Goal: Task Accomplishment & Management: Manage account settings

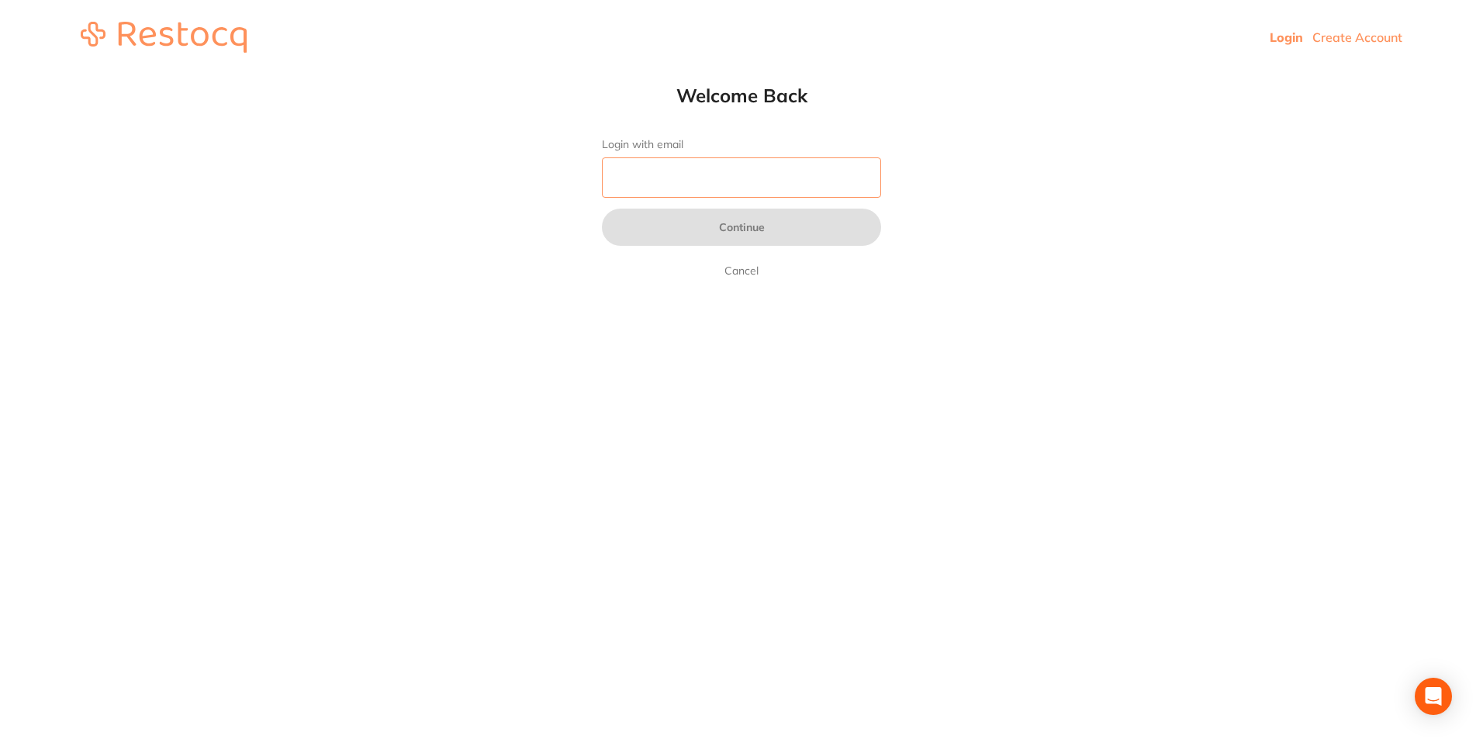
click at [691, 170] on input "Login with email" at bounding box center [741, 177] width 279 height 40
paste input "[EMAIL_ADDRESS][DOMAIN_NAME]"
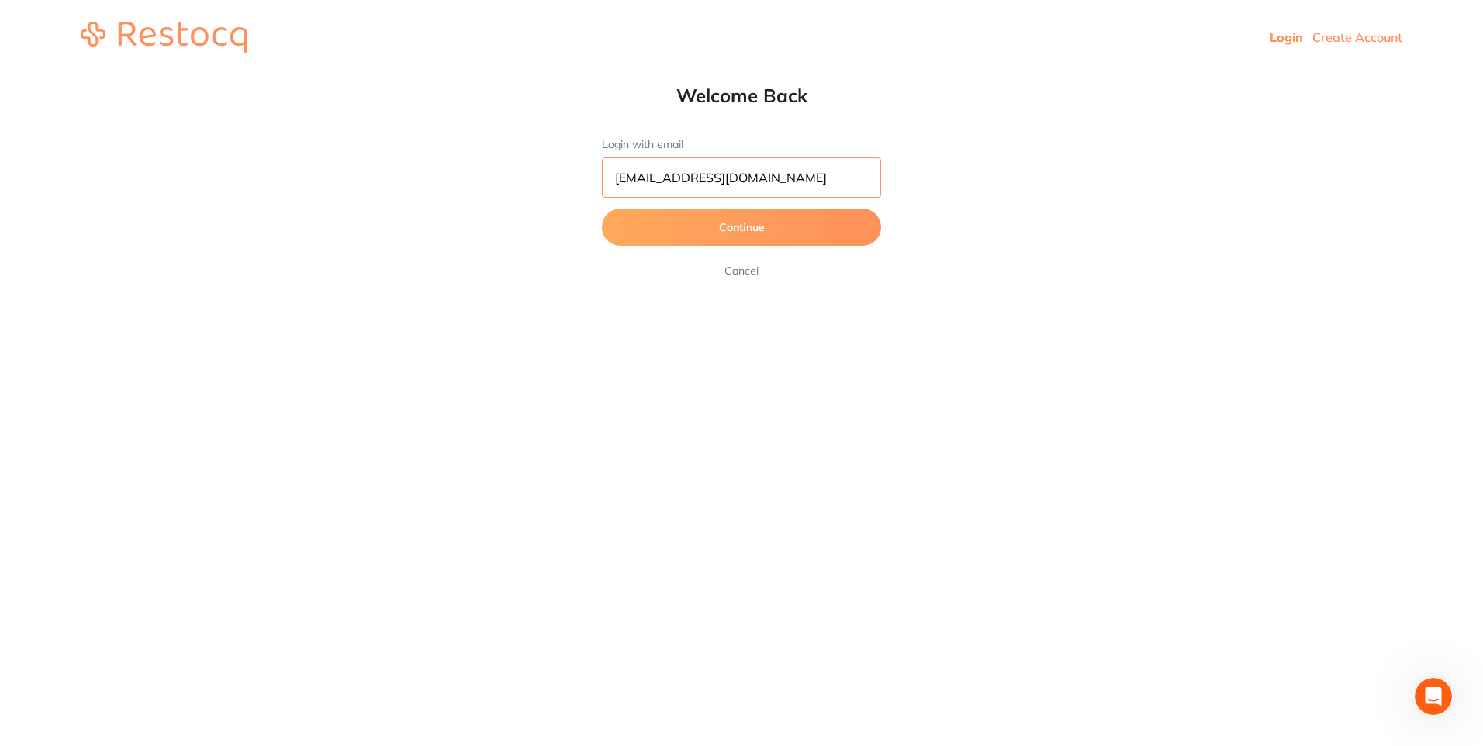
type input "[EMAIL_ADDRESS][DOMAIN_NAME]"
click at [683, 214] on button "Continue" at bounding box center [741, 227] width 279 height 37
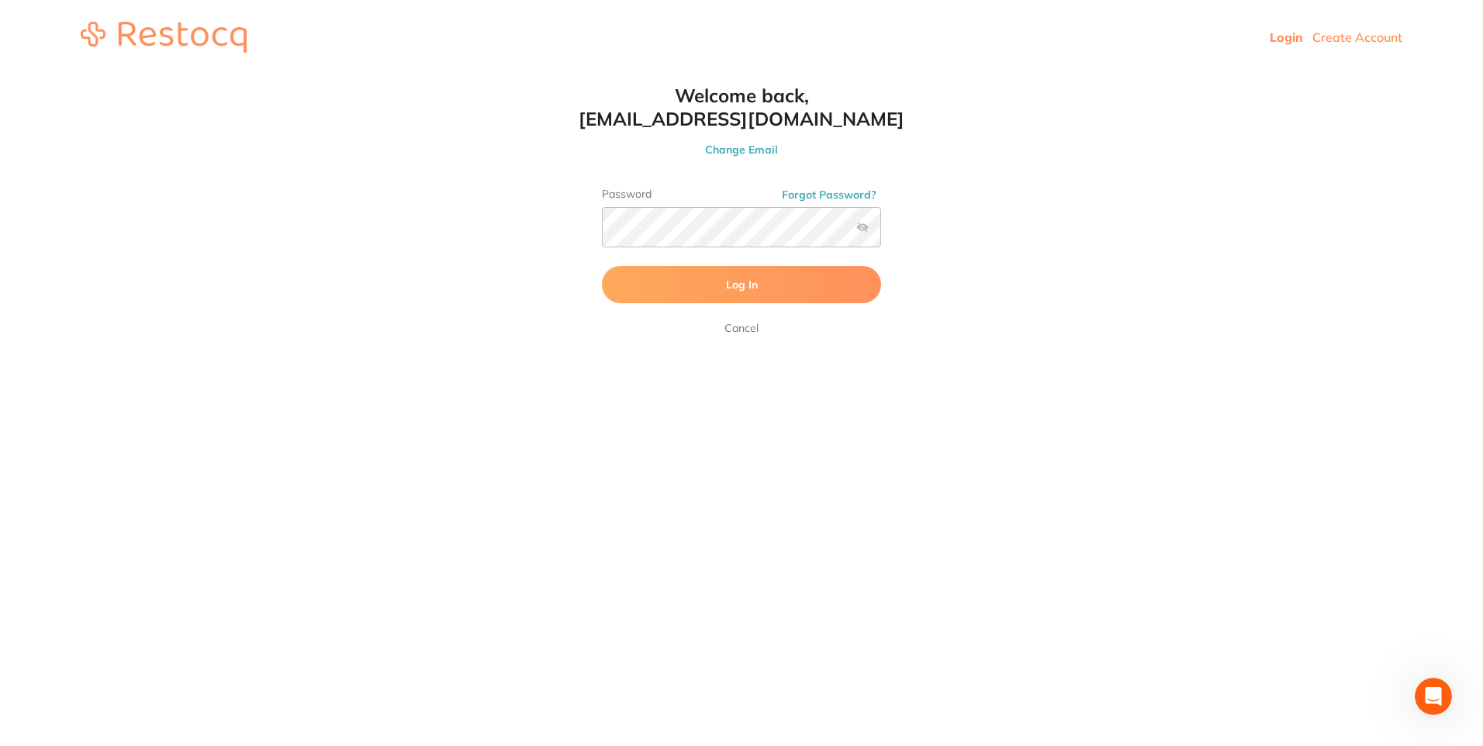
click at [857, 232] on label at bounding box center [862, 227] width 12 height 12
click at [881, 232] on input "checkbox" at bounding box center [881, 232] width 0 height 0
click at [764, 284] on button "Log In" at bounding box center [741, 284] width 279 height 37
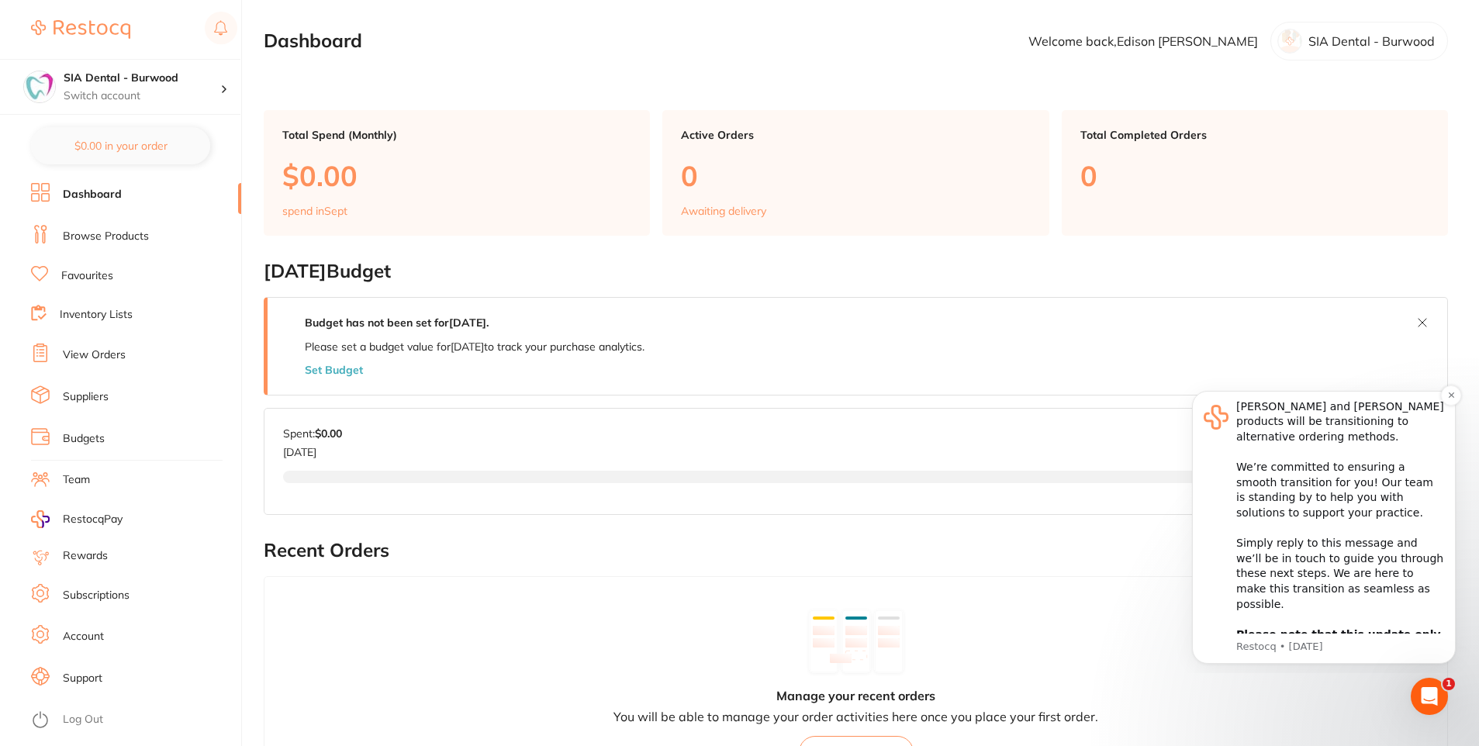
scroll to position [86, 0]
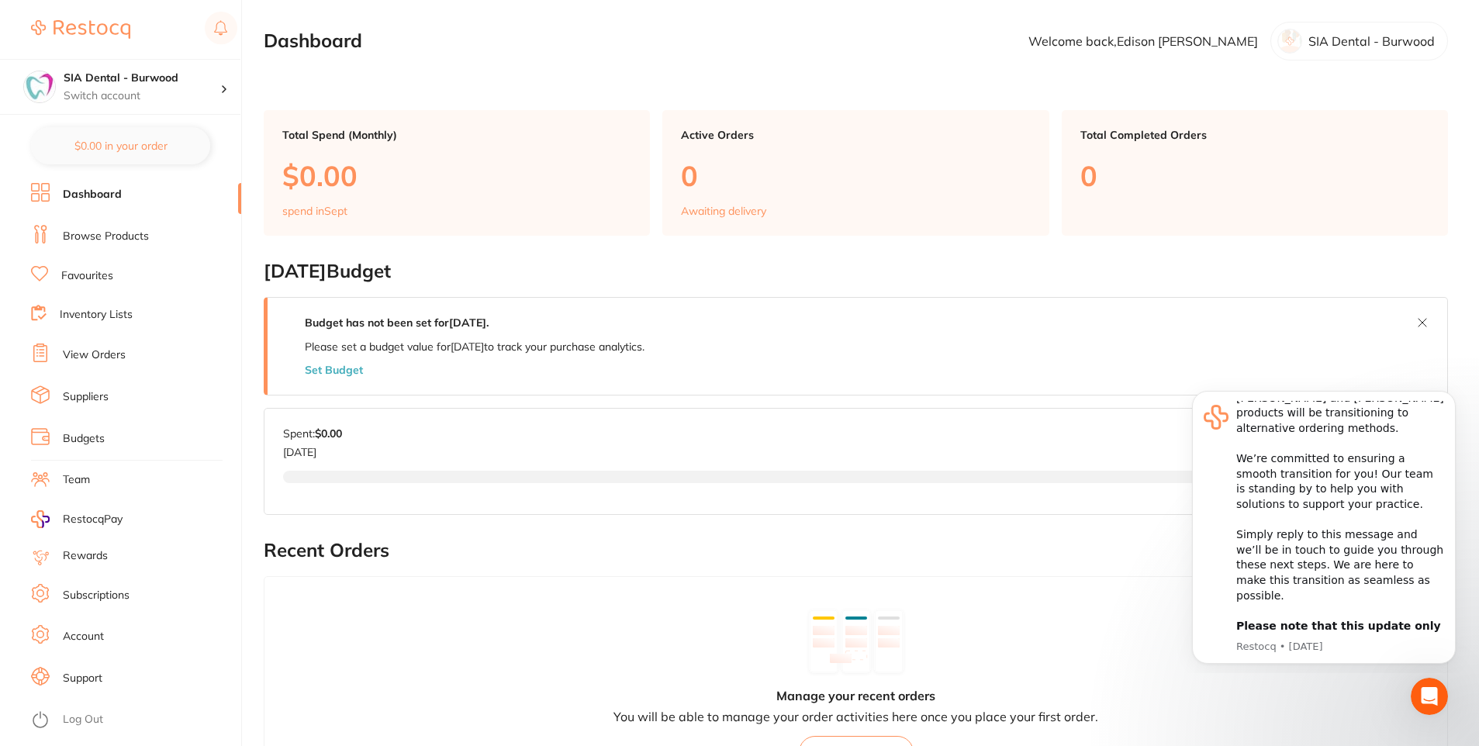
click at [123, 226] on li "Browse Products" at bounding box center [136, 236] width 210 height 23
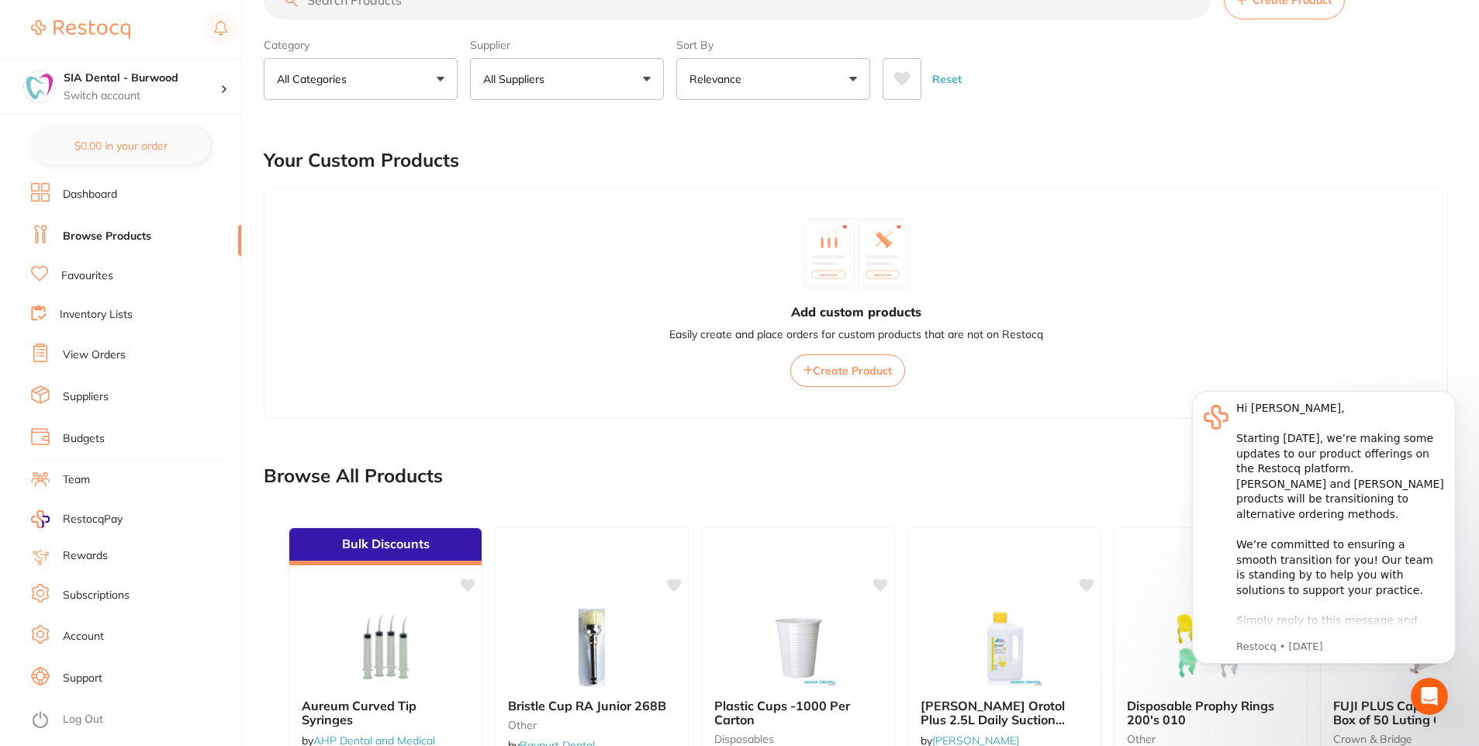
scroll to position [78, 0]
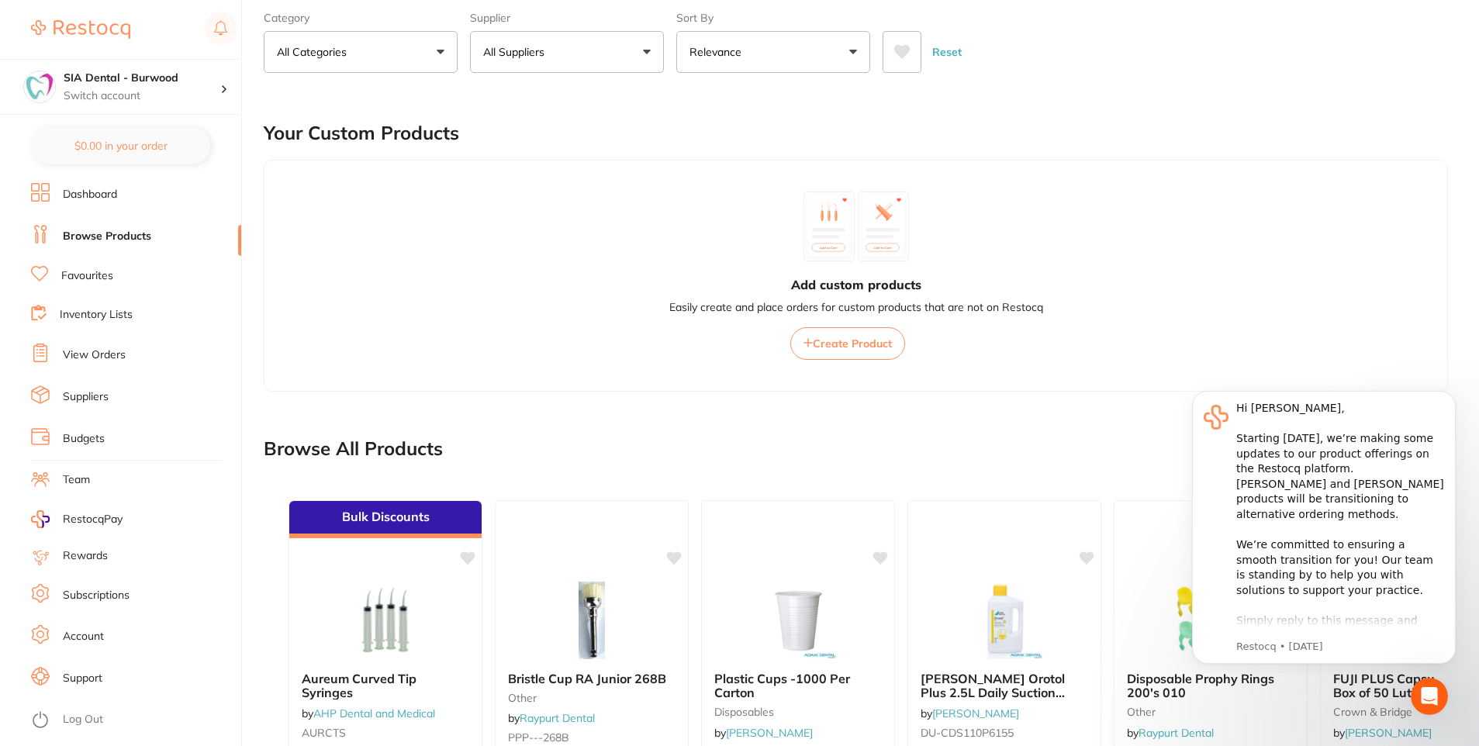
click at [825, 348] on span "Create Product" at bounding box center [852, 344] width 79 height 14
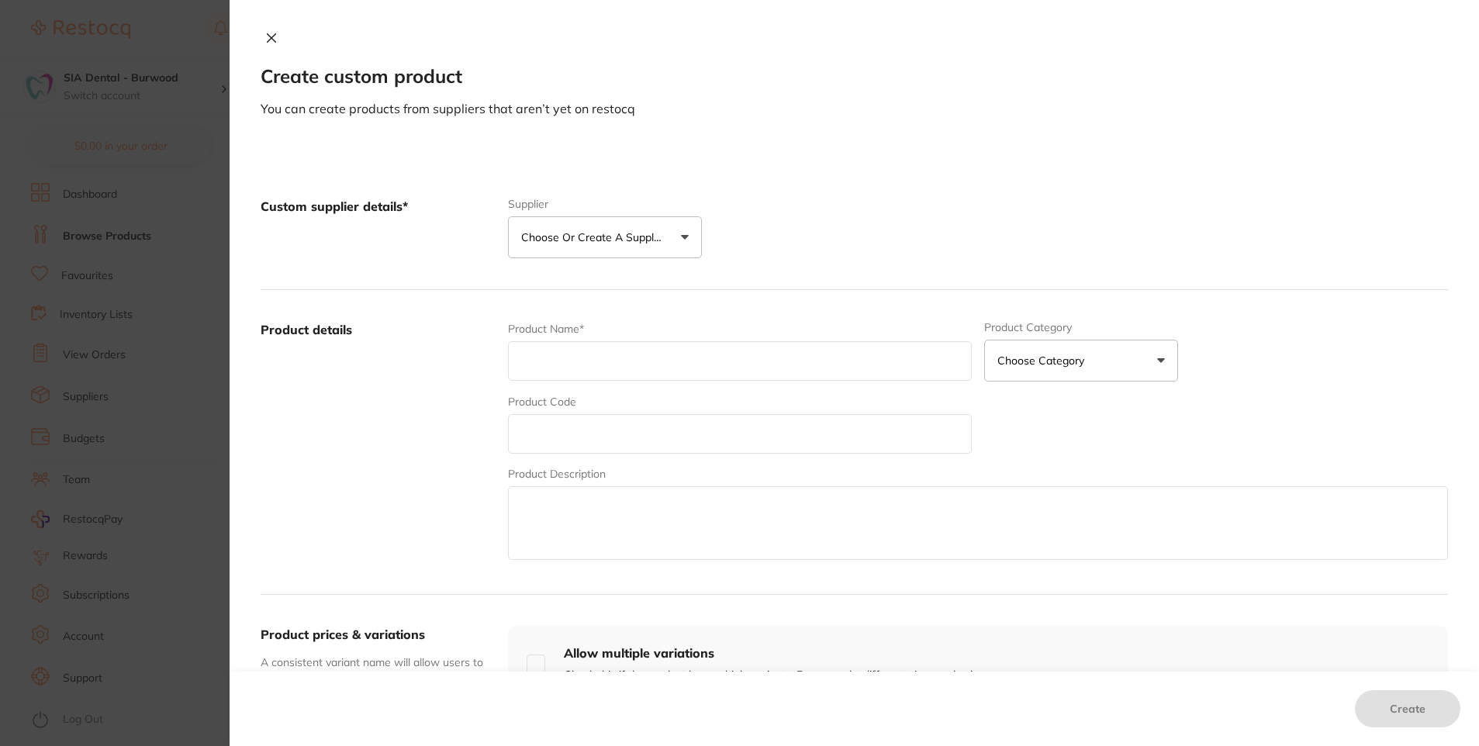
click at [303, 34] on div "Create custom product You can create products from suppliers that aren’t yet on…" at bounding box center [854, 74] width 1249 height 86
click at [269, 39] on icon at bounding box center [272, 38] width 9 height 9
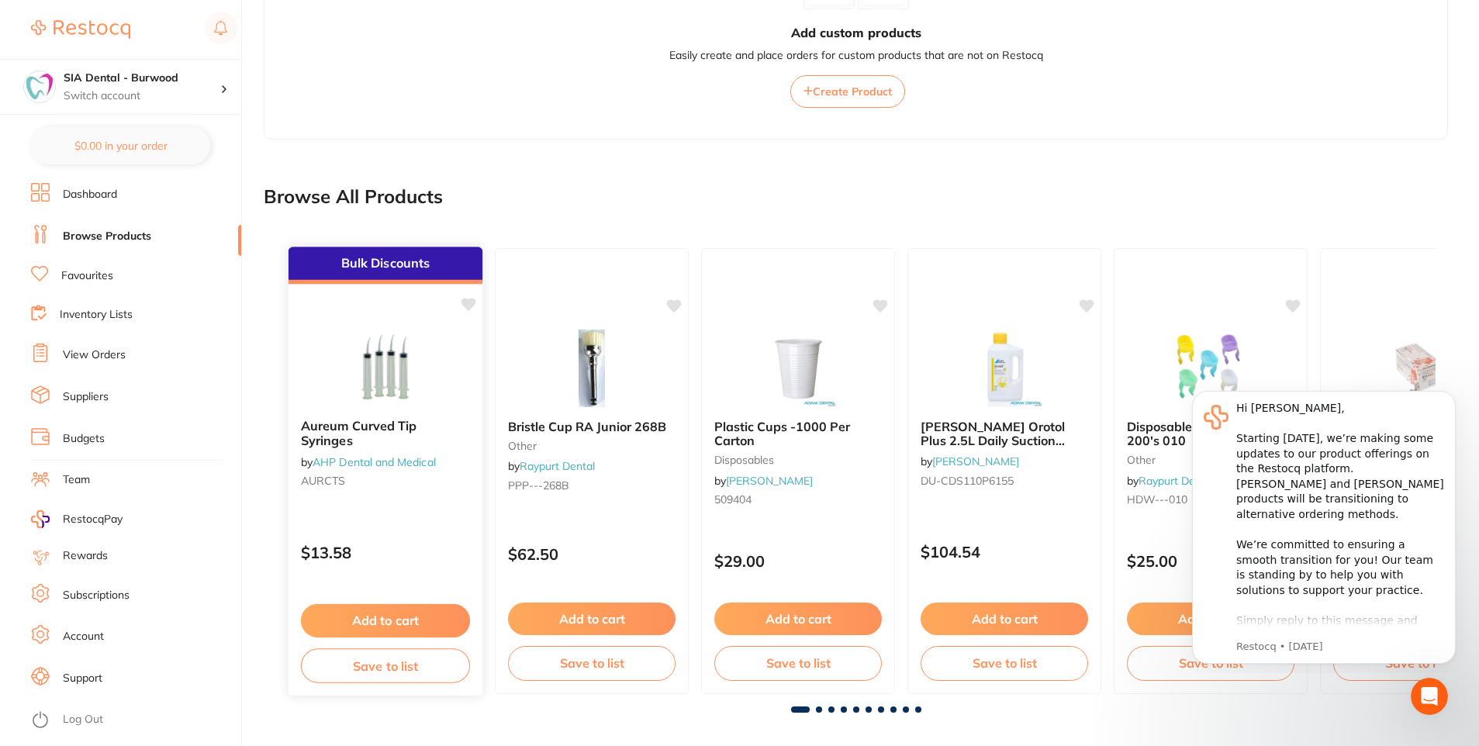
scroll to position [340, 0]
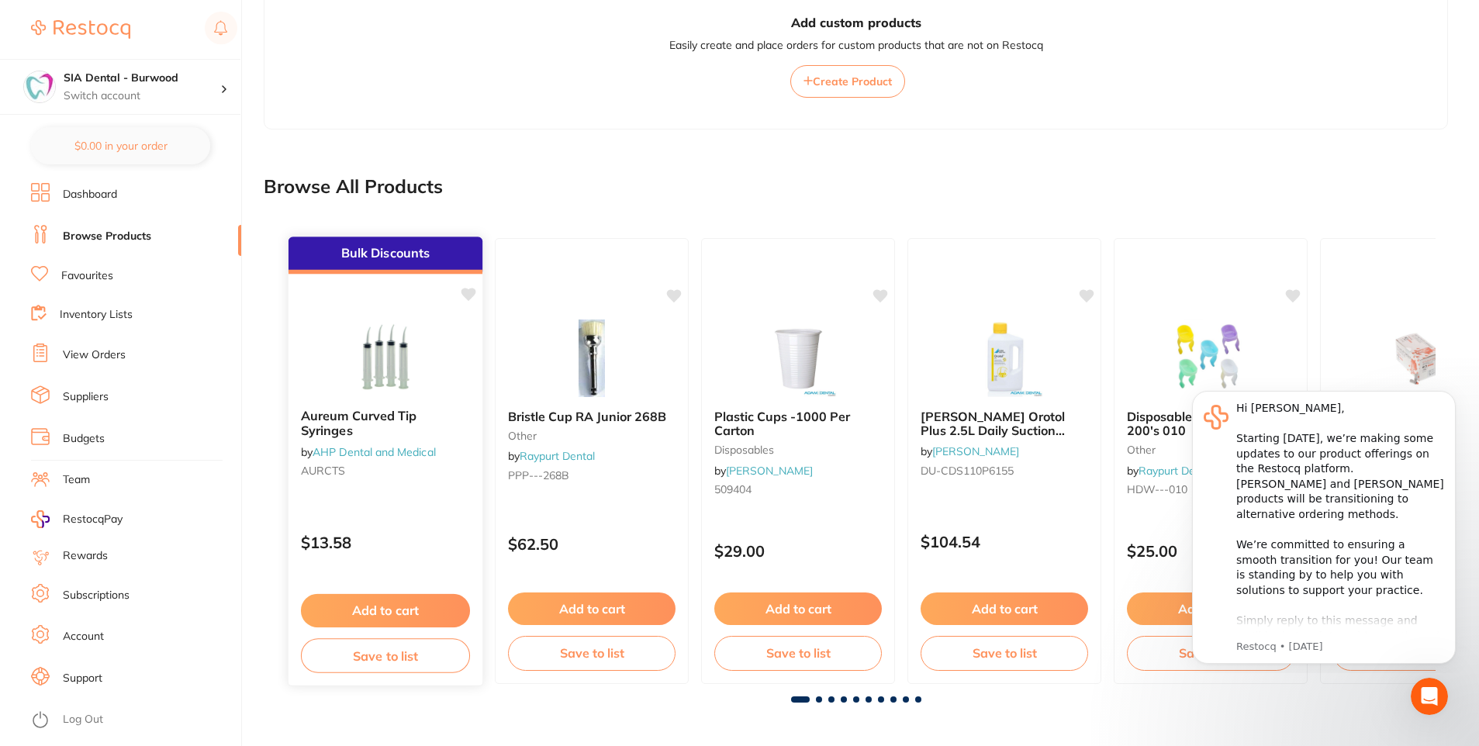
click at [353, 408] on div "Aureum Curved Tip Syringes by AHP Dental and Medical AURCTS" at bounding box center [385, 446] width 194 height 100
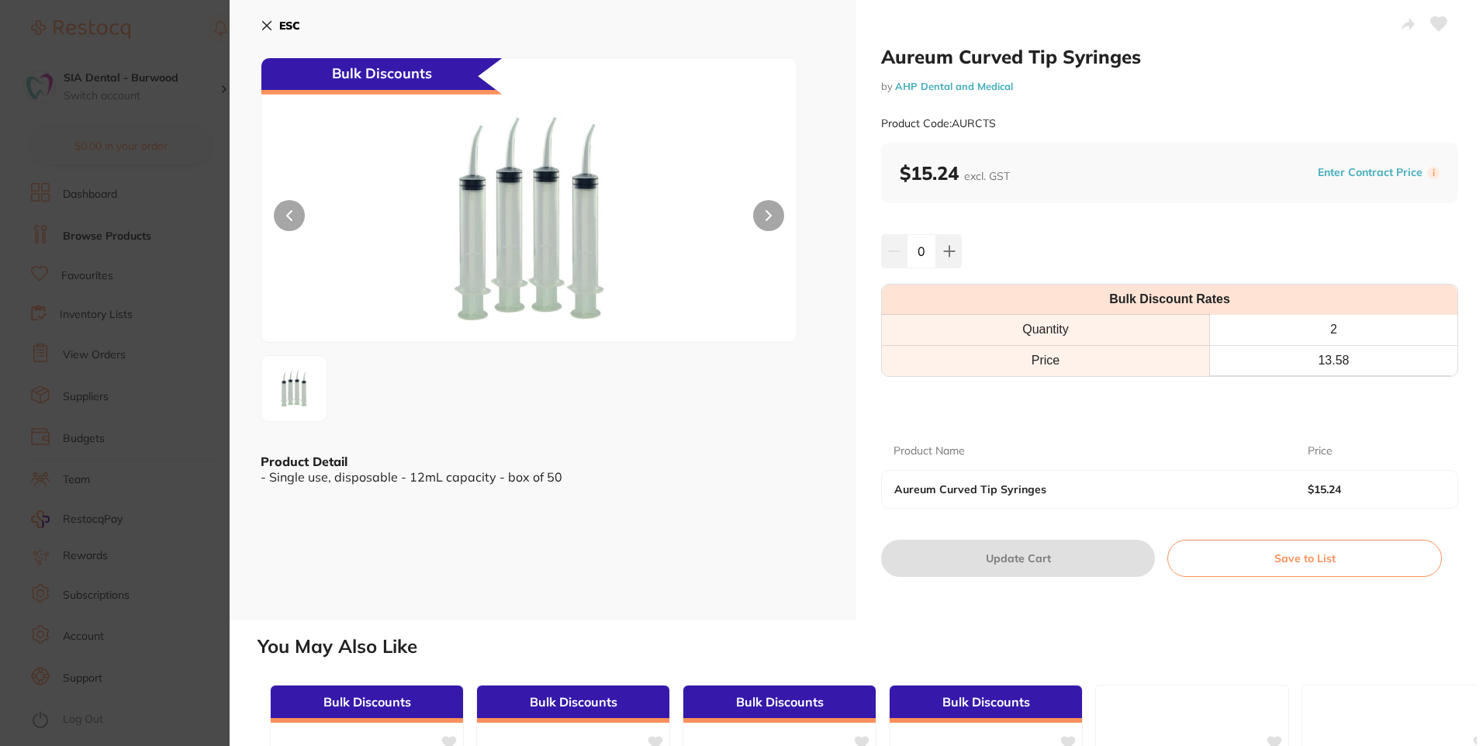
click at [271, 23] on icon at bounding box center [267, 25] width 12 height 12
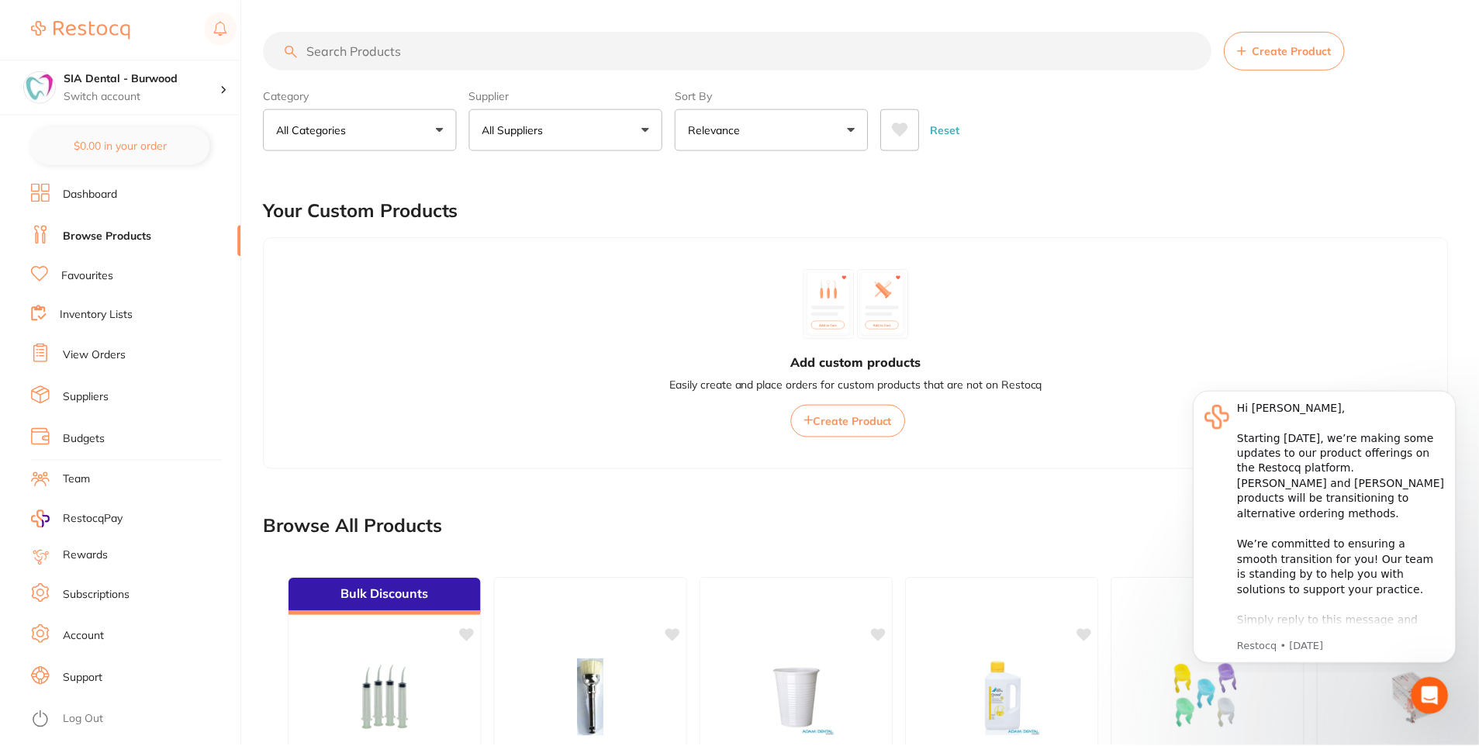
scroll to position [340, 0]
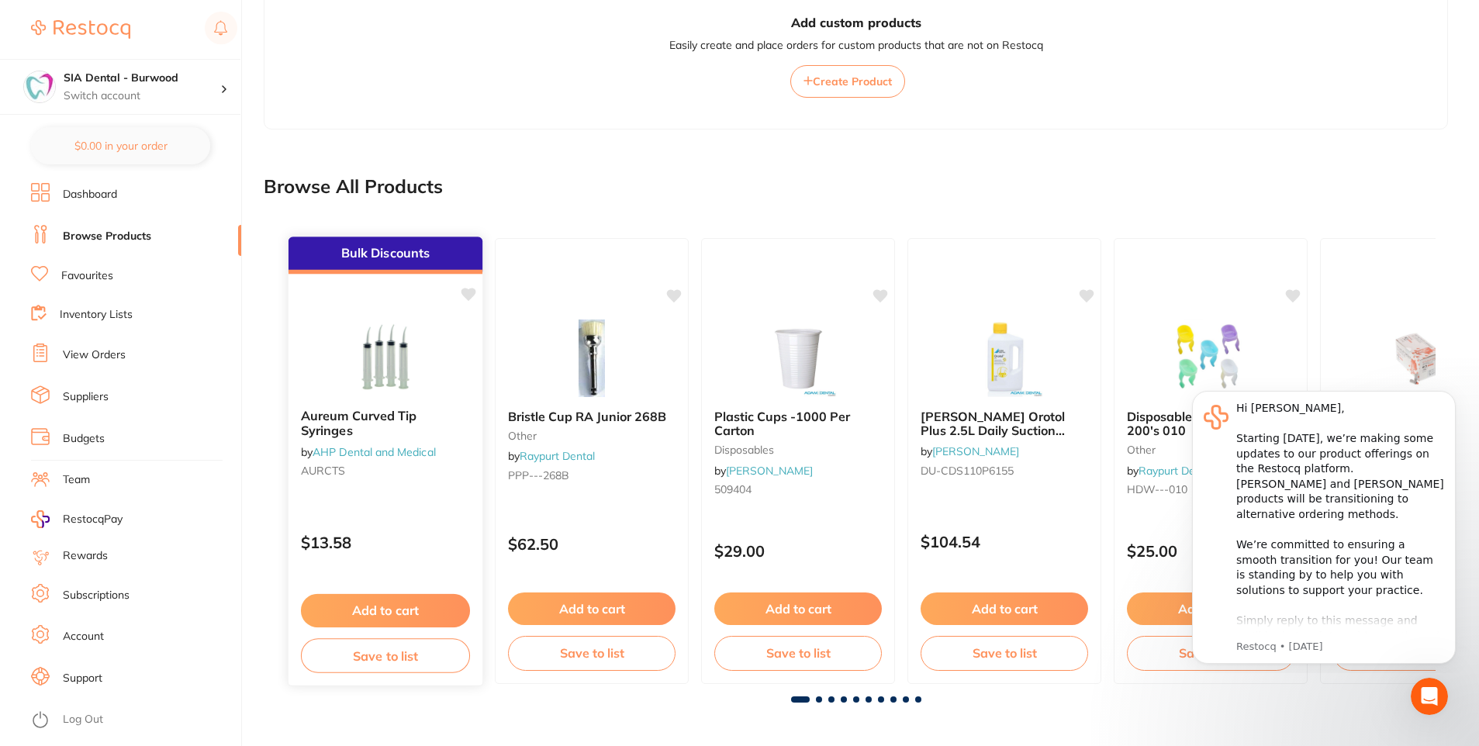
click at [399, 658] on button "Save to list" at bounding box center [385, 655] width 169 height 35
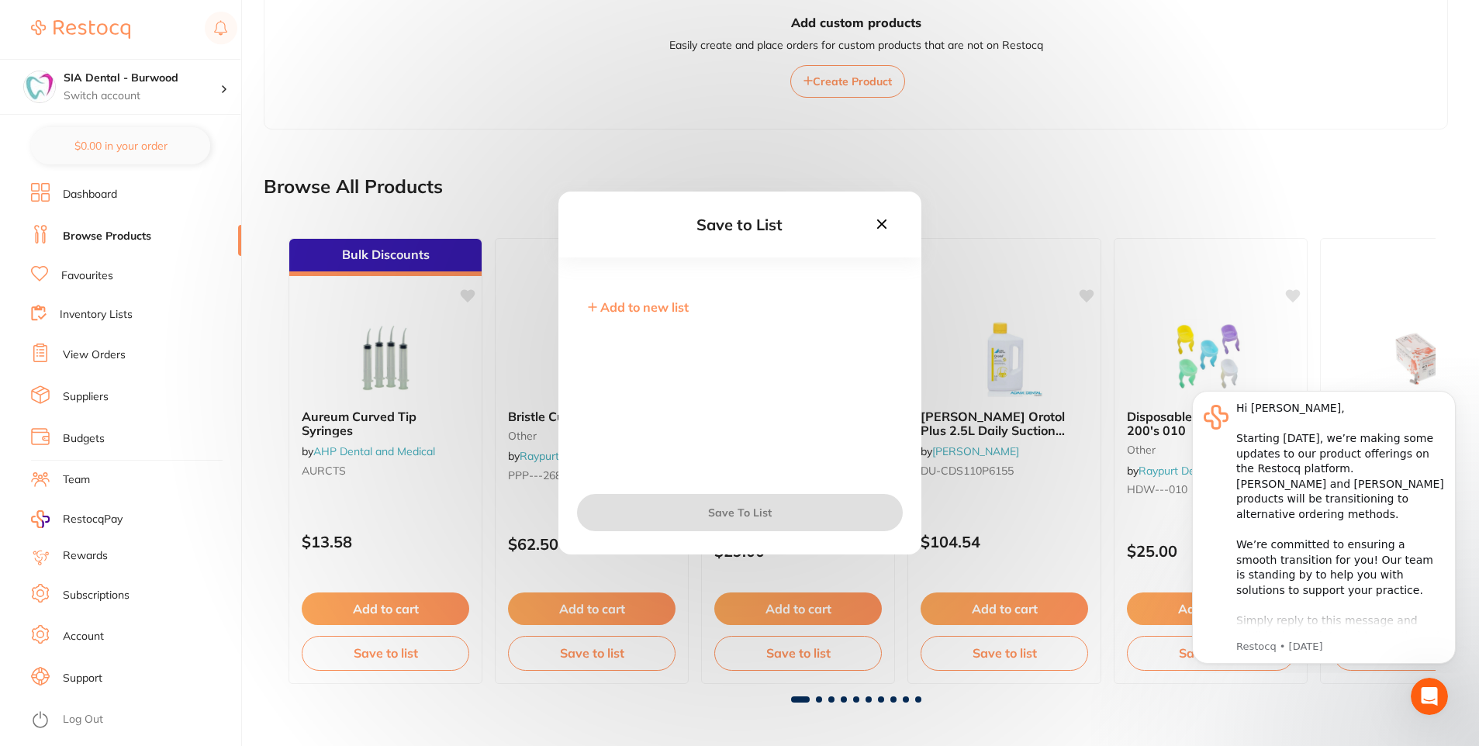
click at [592, 308] on icon at bounding box center [593, 307] width 8 height 8
click at [679, 319] on input "text" at bounding box center [739, 318] width 313 height 40
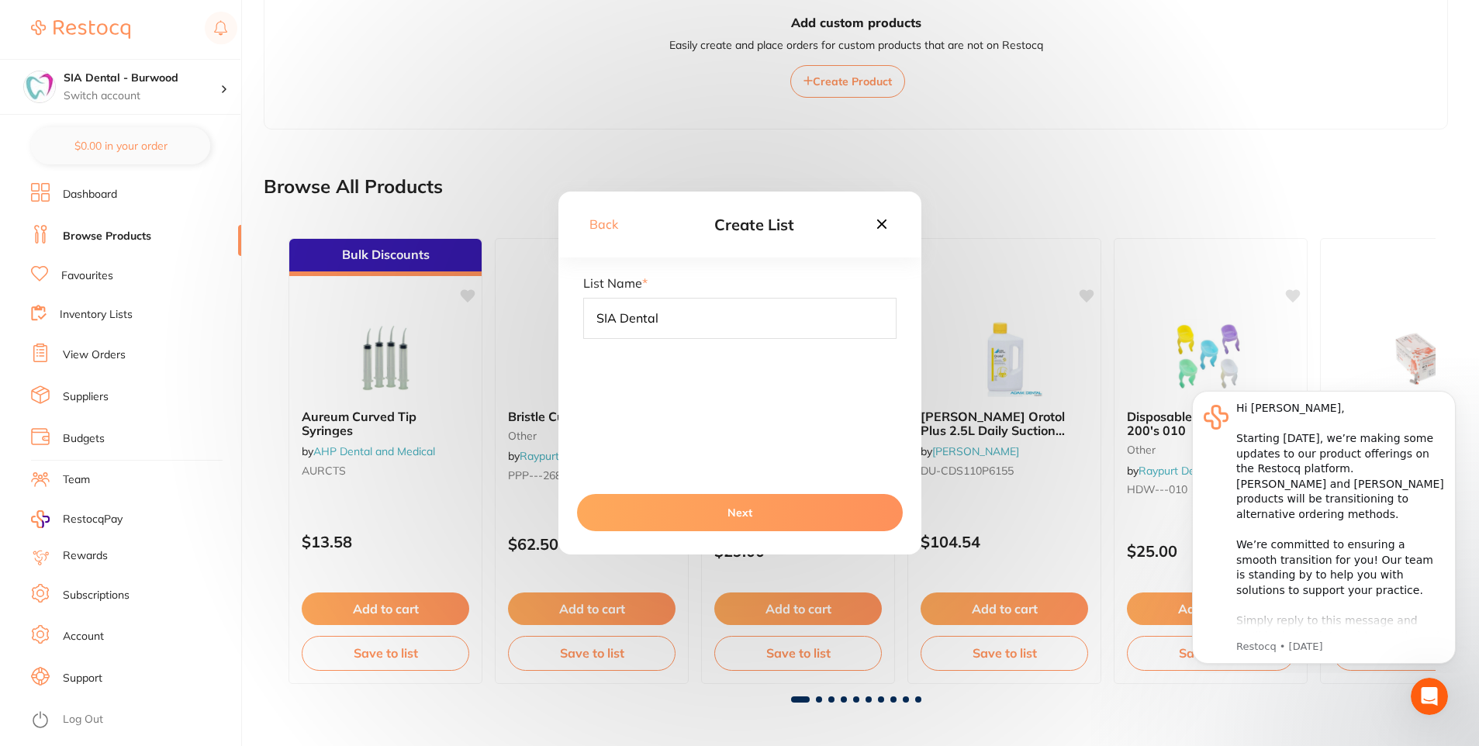
type input "SIA Dental"
click at [706, 521] on button "Next" at bounding box center [740, 512] width 326 height 37
click at [881, 219] on icon at bounding box center [881, 224] width 17 height 17
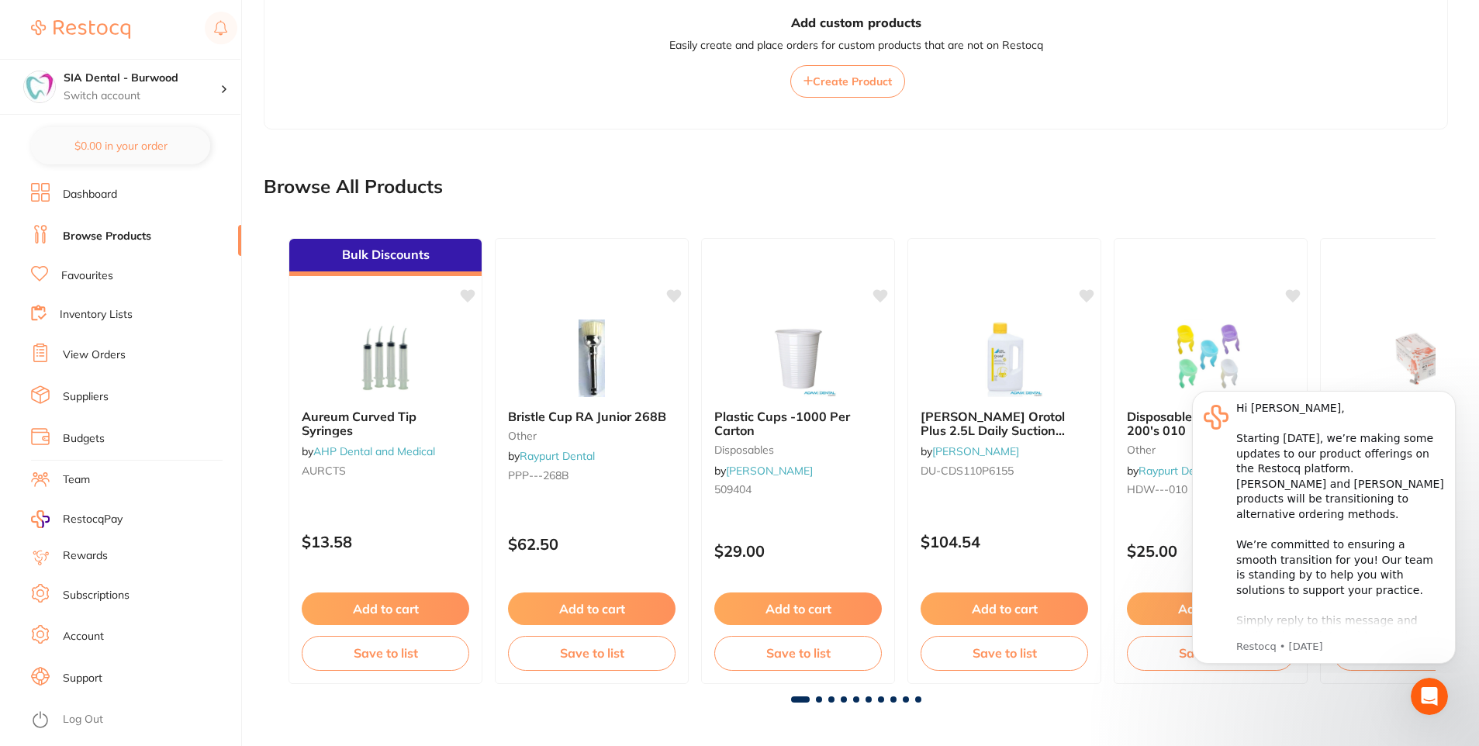
click at [111, 319] on link "Inventory Lists" at bounding box center [96, 315] width 73 height 16
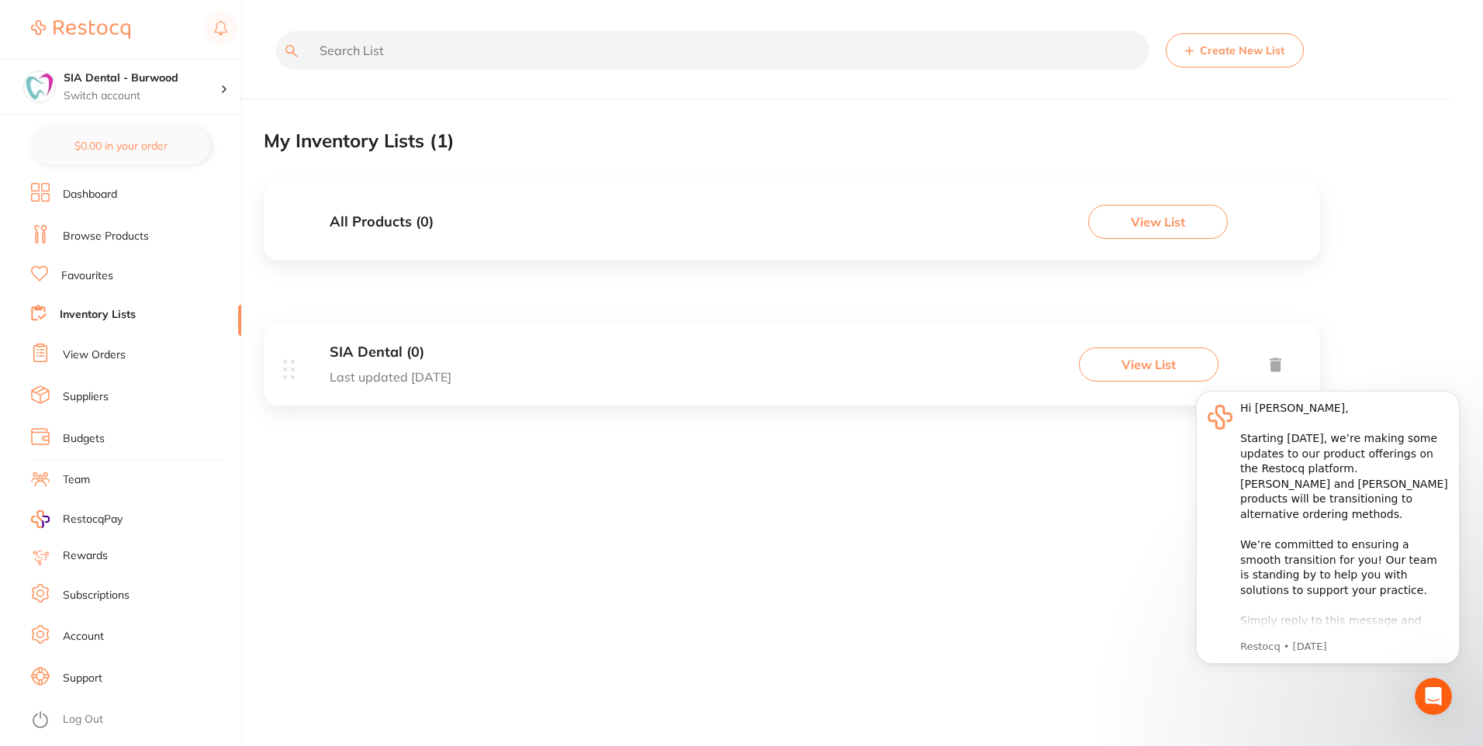
click at [281, 374] on div "SIA Dental (0) Last updated [DATE] View List" at bounding box center [792, 364] width 1056 height 83
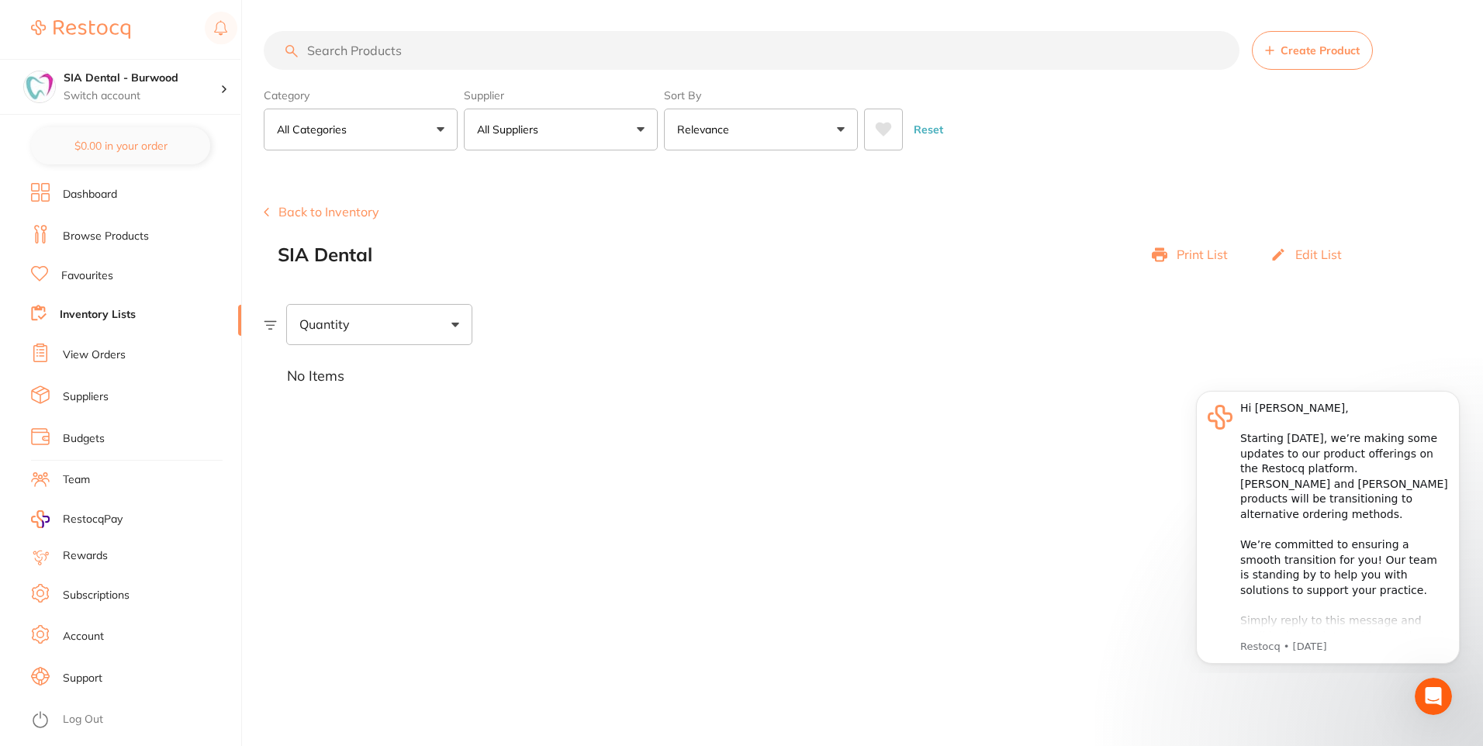
click at [365, 255] on h2 "SIA Dental" at bounding box center [325, 255] width 95 height 22
click at [1300, 258] on p "Edit List" at bounding box center [1318, 254] width 47 height 14
click at [336, 330] on input at bounding box center [420, 331] width 313 height 32
click at [720, 335] on button "Delete List" at bounding box center [731, 331] width 101 height 33
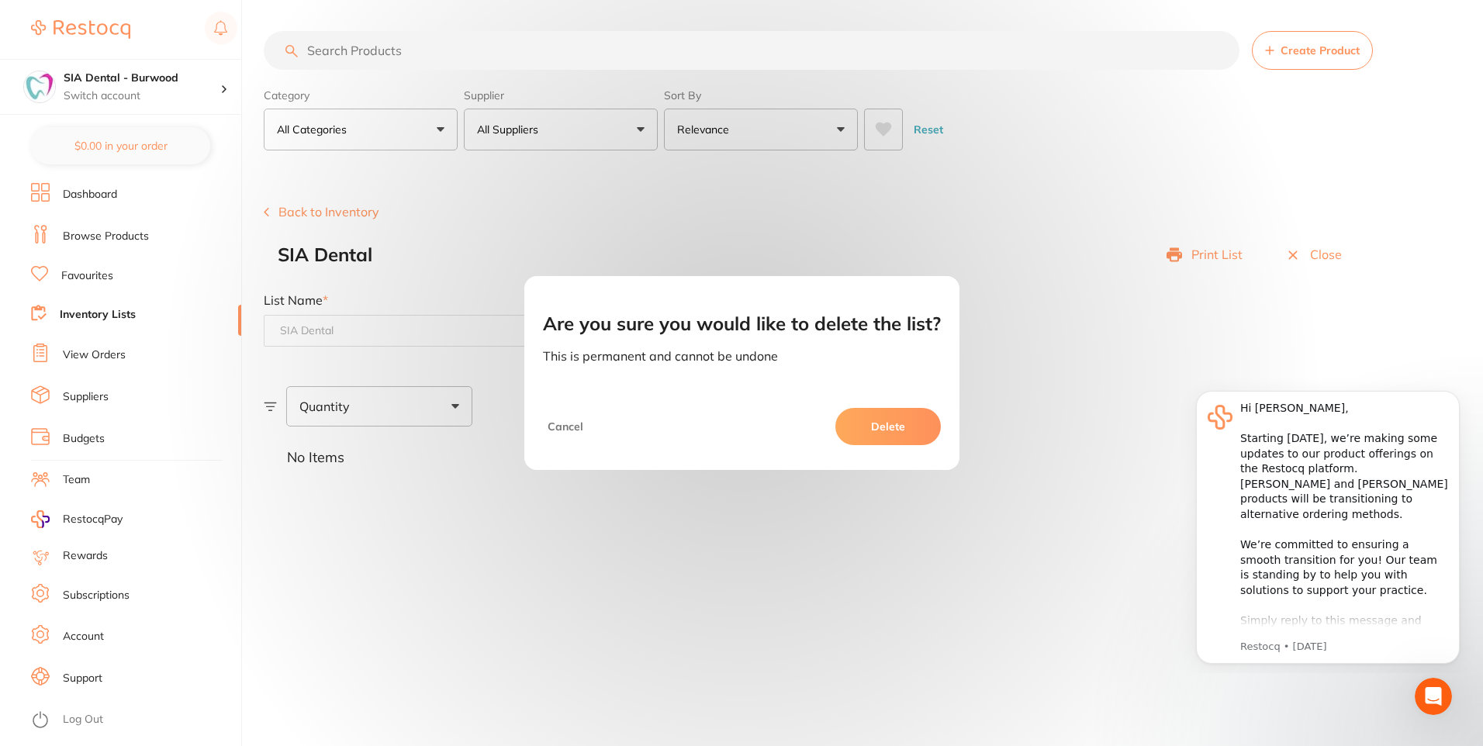
click at [885, 413] on button "Delete" at bounding box center [887, 426] width 105 height 37
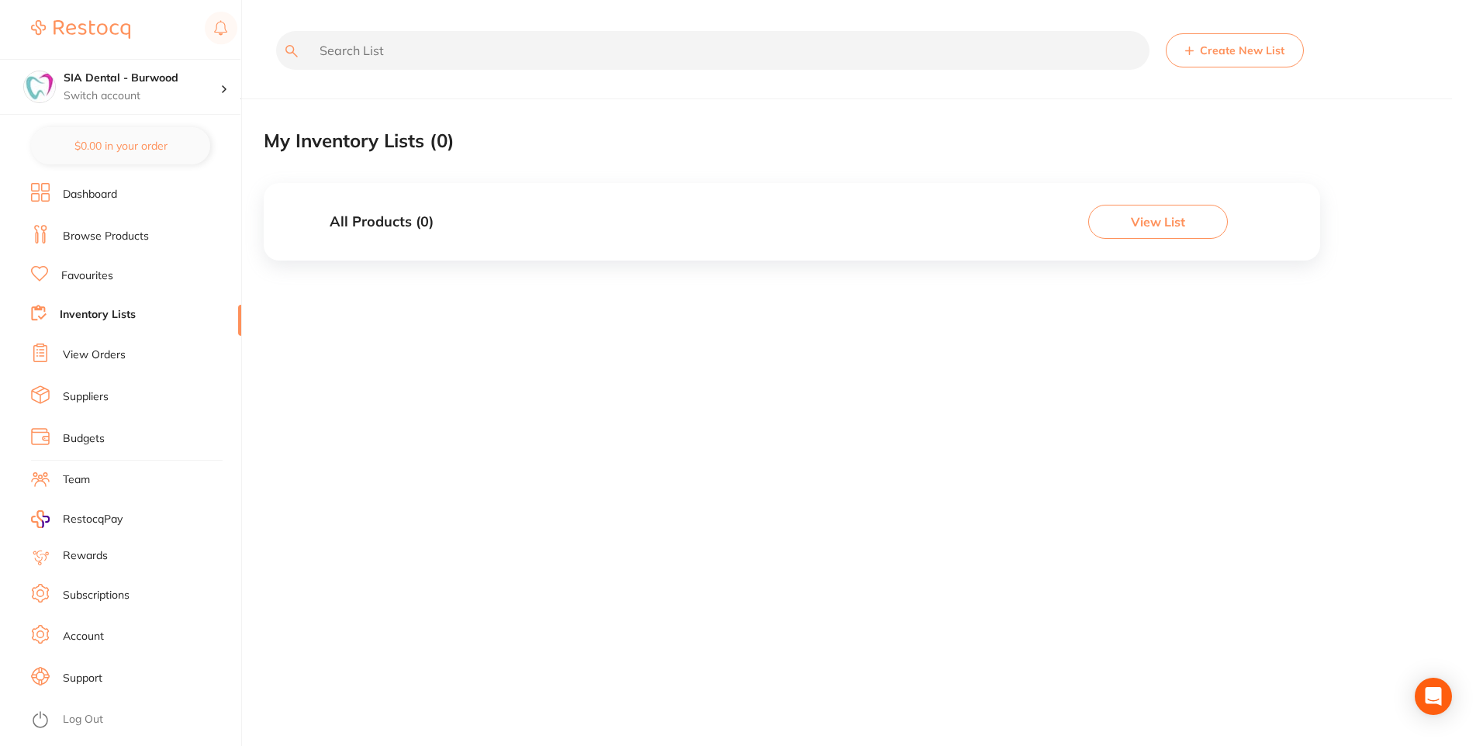
click at [74, 188] on link "Dashboard" at bounding box center [90, 195] width 54 height 16
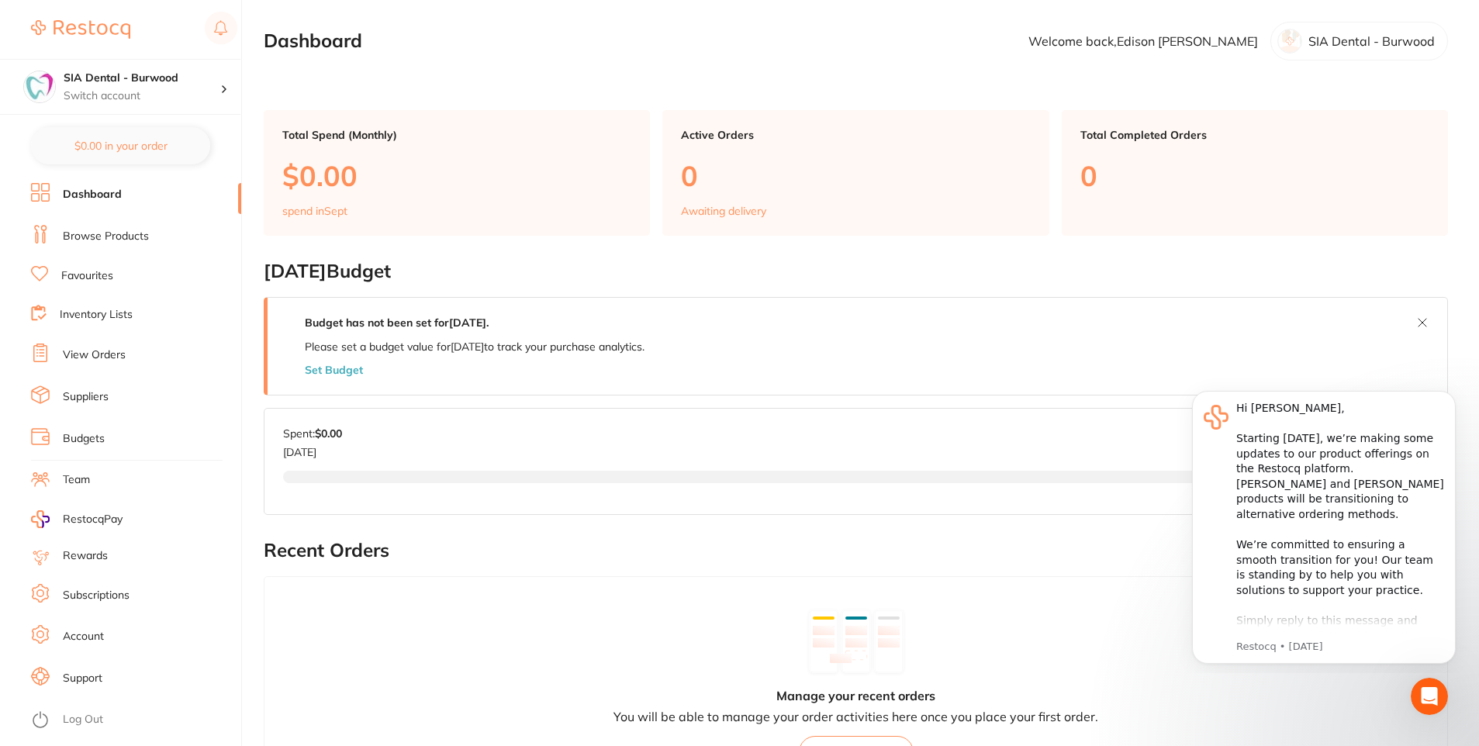
click at [98, 191] on link "Dashboard" at bounding box center [92, 195] width 59 height 16
click at [79, 237] on link "Browse Products" at bounding box center [106, 237] width 86 height 16
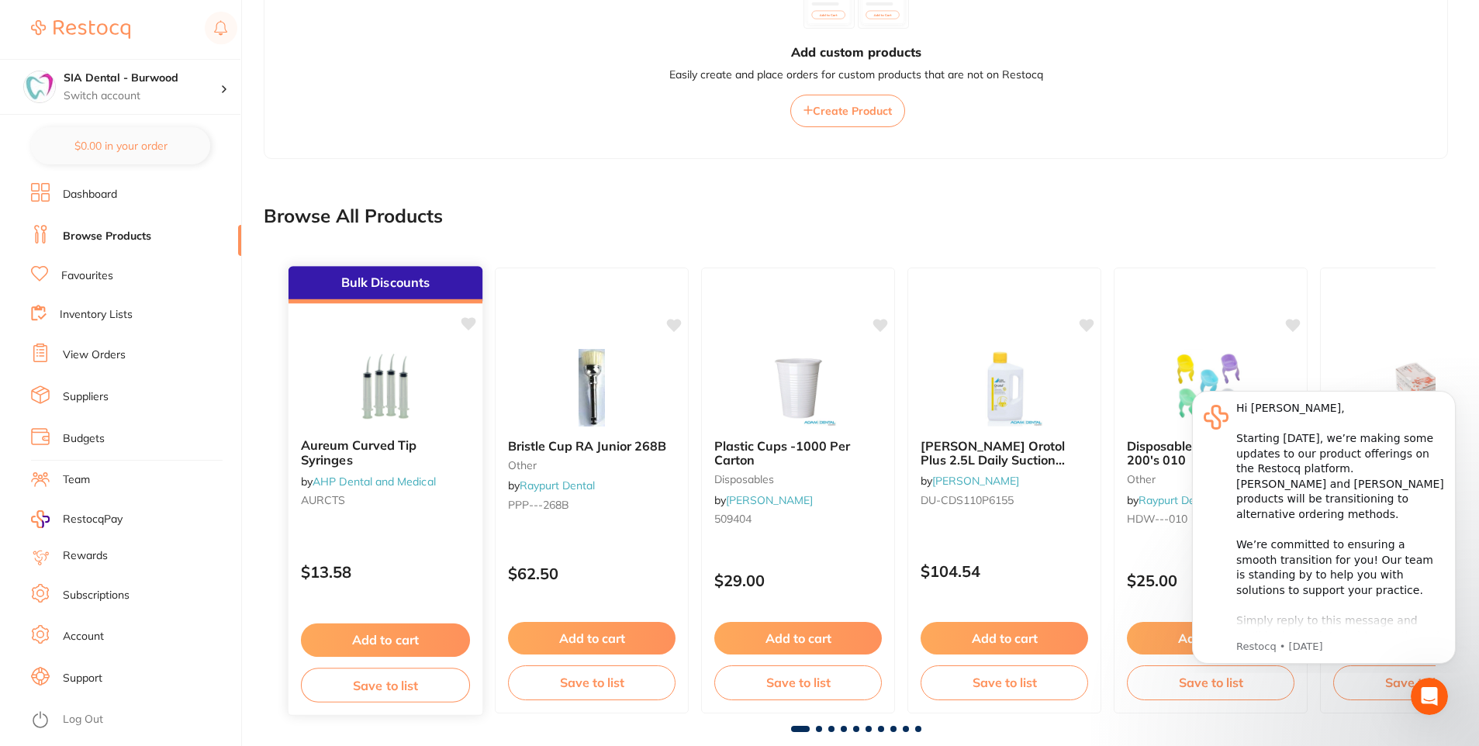
click at [361, 679] on button "Save to list" at bounding box center [385, 685] width 169 height 35
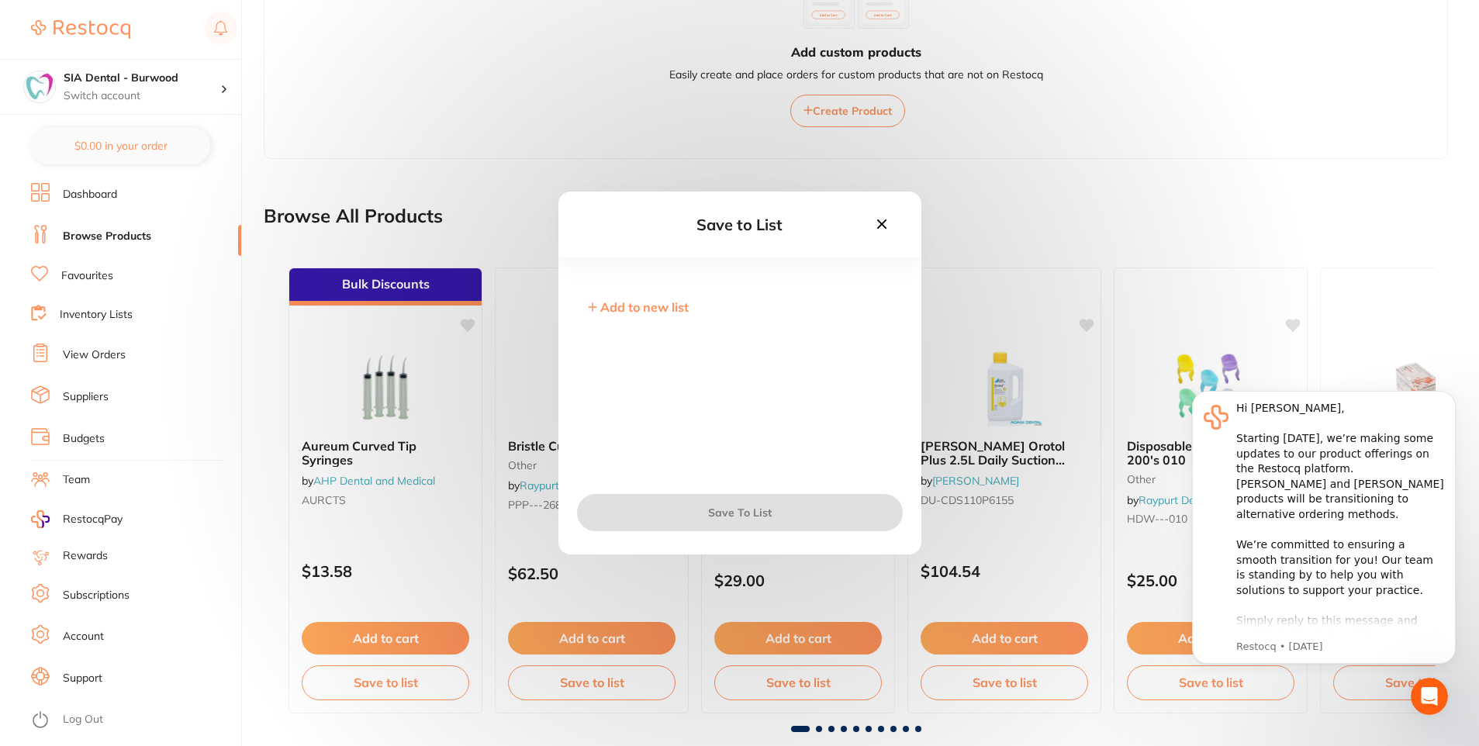
click at [610, 306] on span "Add to new list" at bounding box center [644, 307] width 88 height 16
click at [627, 321] on input "text" at bounding box center [739, 318] width 313 height 40
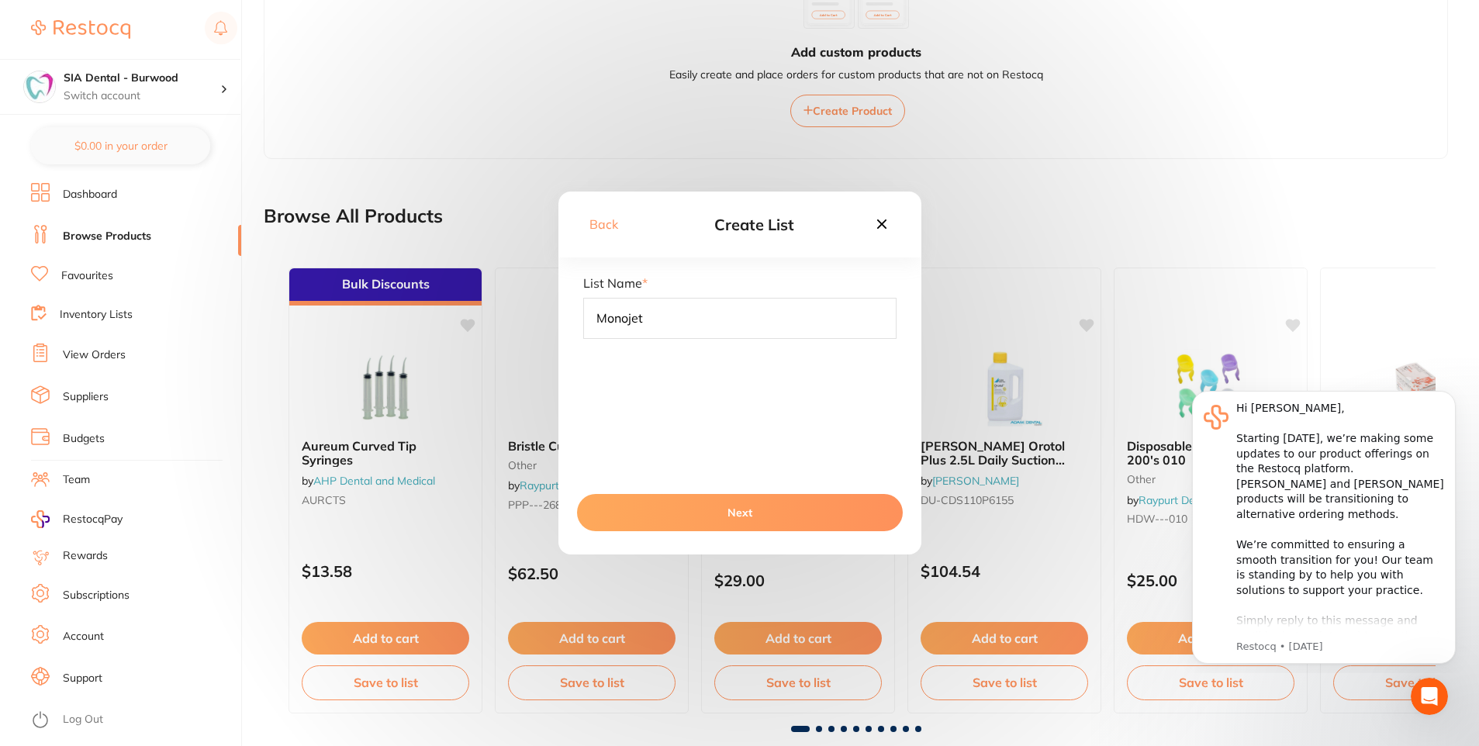
type input "Monojet"
click at [671, 509] on button "Next" at bounding box center [740, 512] width 326 height 37
click at [671, 508] on button "Save To List" at bounding box center [740, 512] width 326 height 37
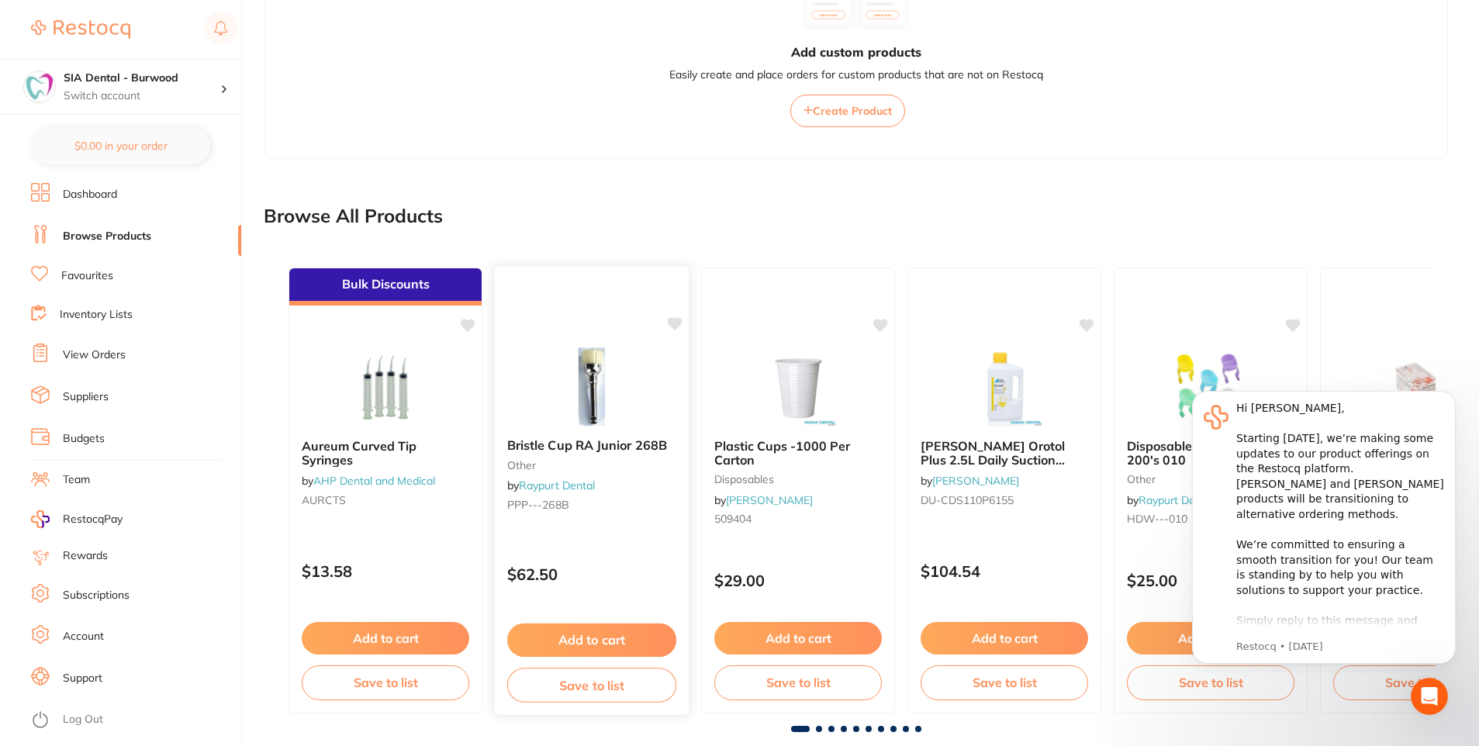
scroll to position [340, 0]
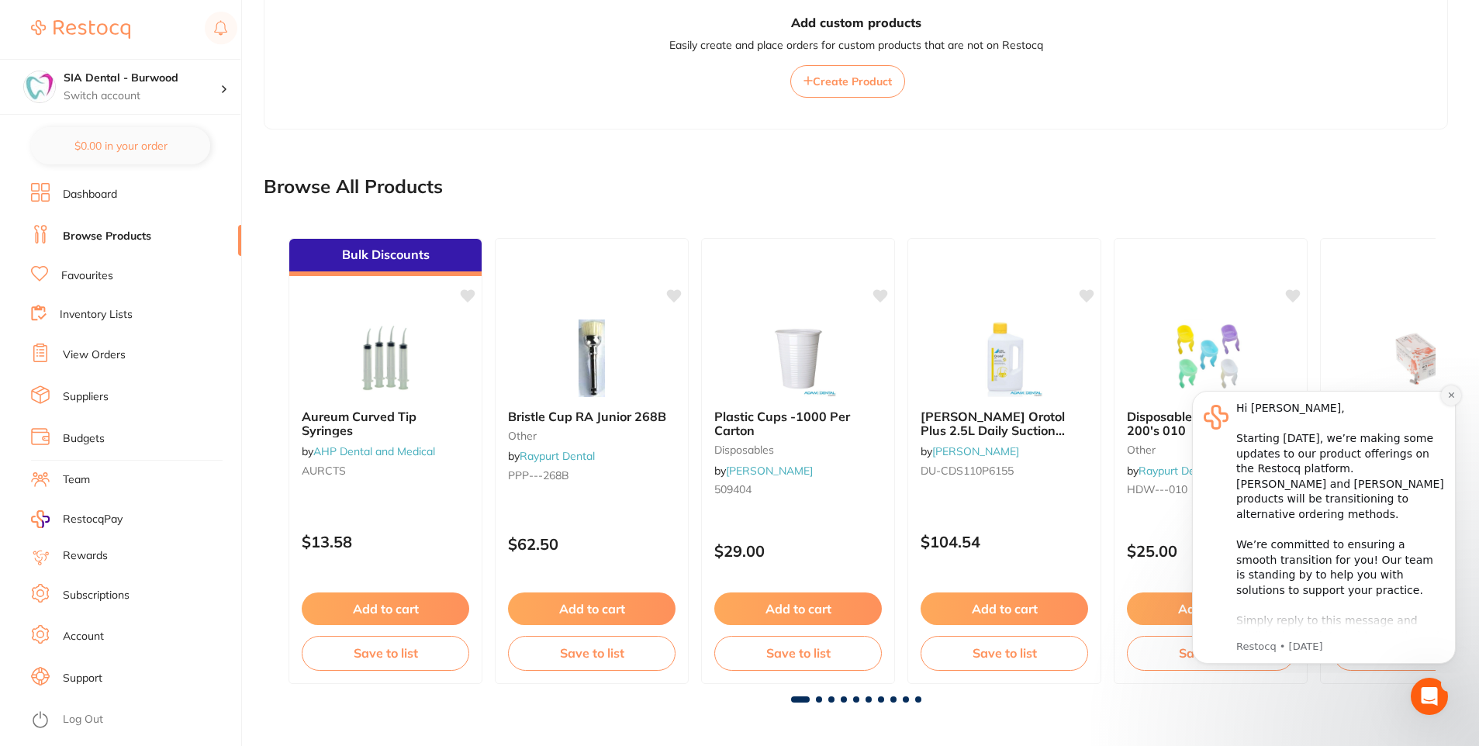
drag, startPoint x: 1452, startPoint y: 399, endPoint x: 2613, endPoint y: 775, distance: 1220.6
click at [1452, 399] on icon "Dismiss notification" at bounding box center [1451, 395] width 9 height 9
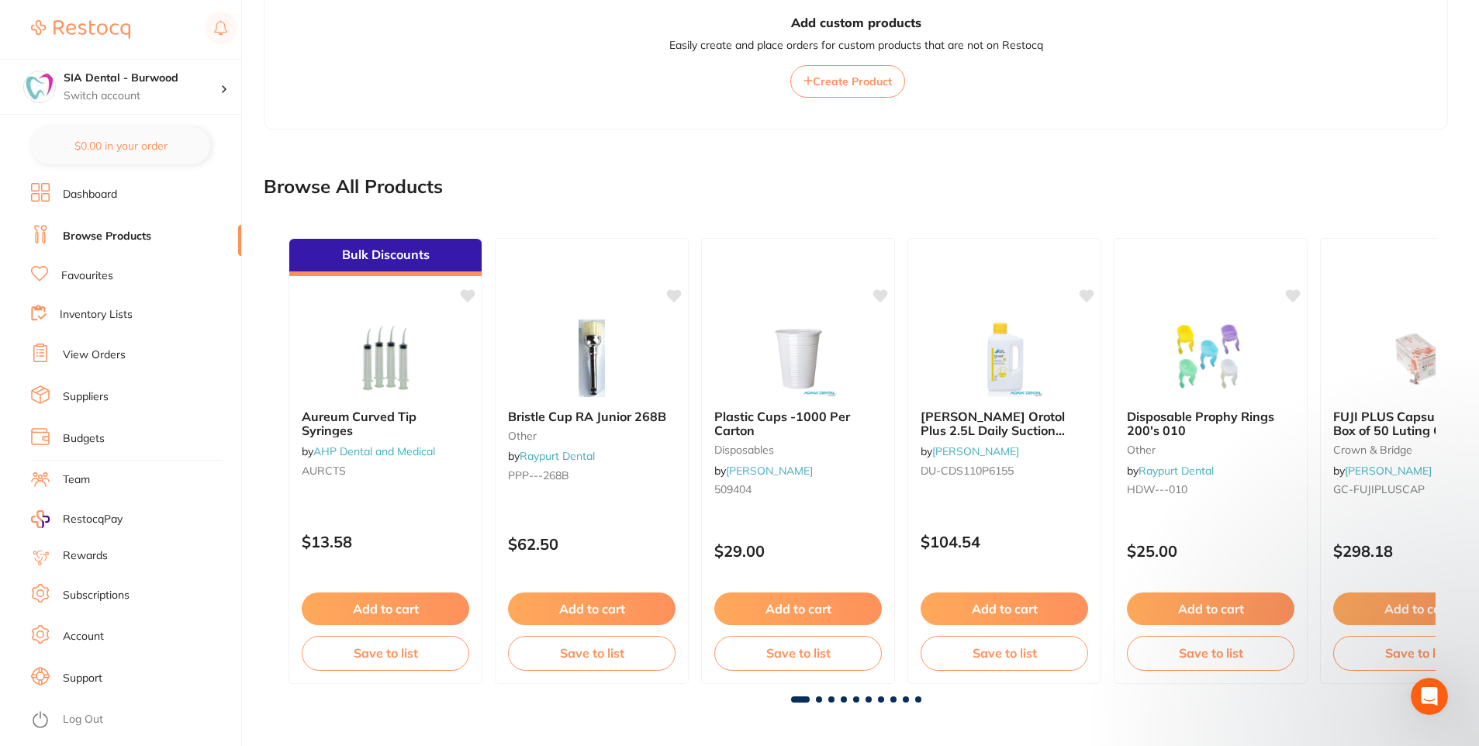
click at [817, 699] on span at bounding box center [819, 699] width 6 height 6
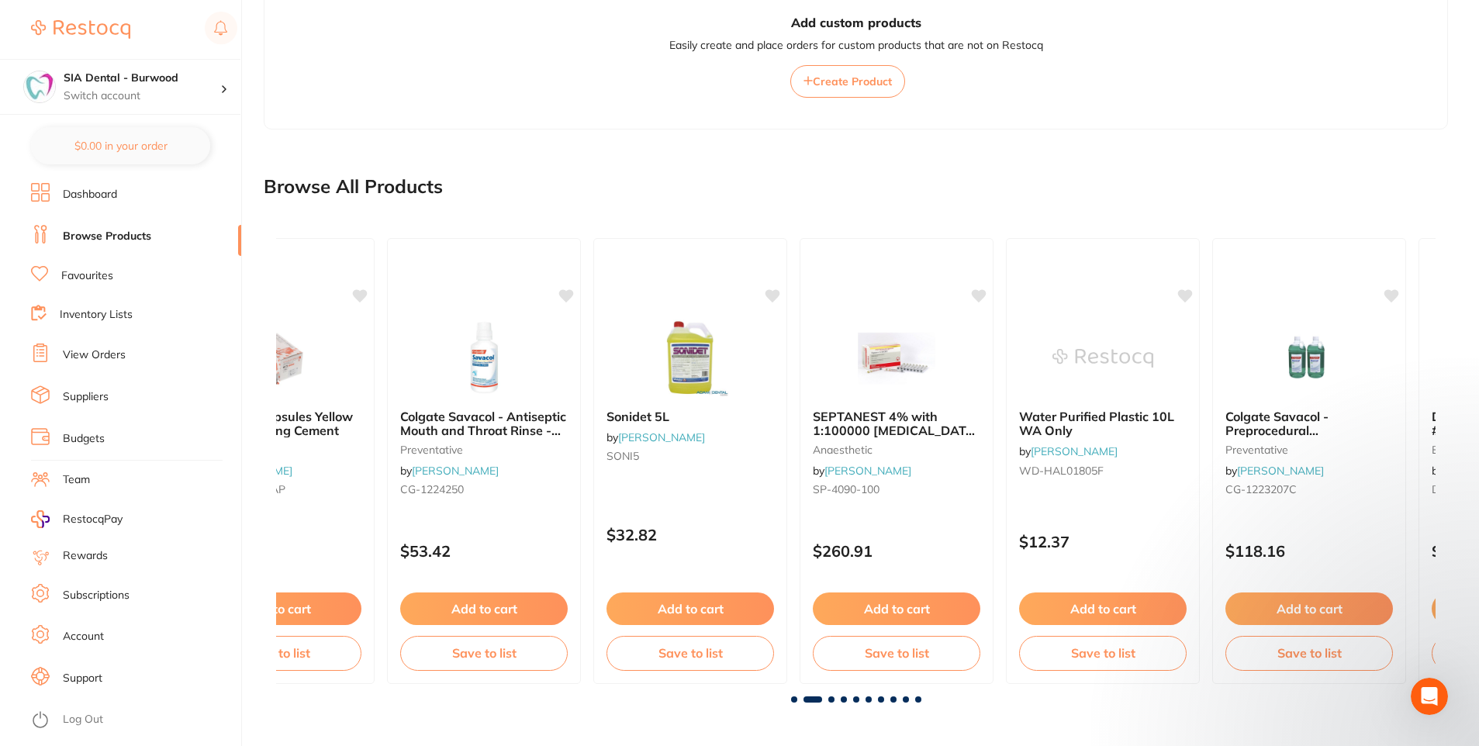
scroll to position [0, 1159]
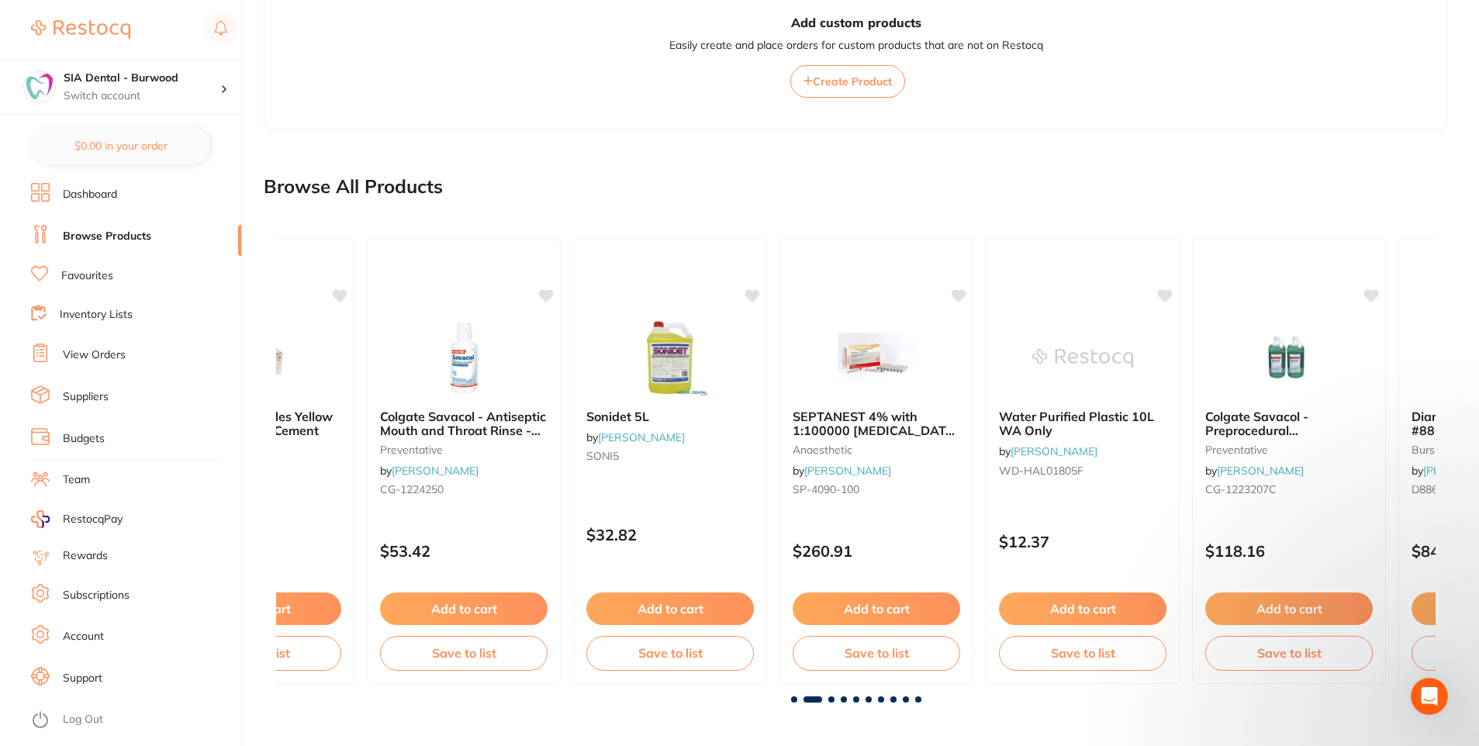
click at [793, 699] on span at bounding box center [794, 699] width 6 height 6
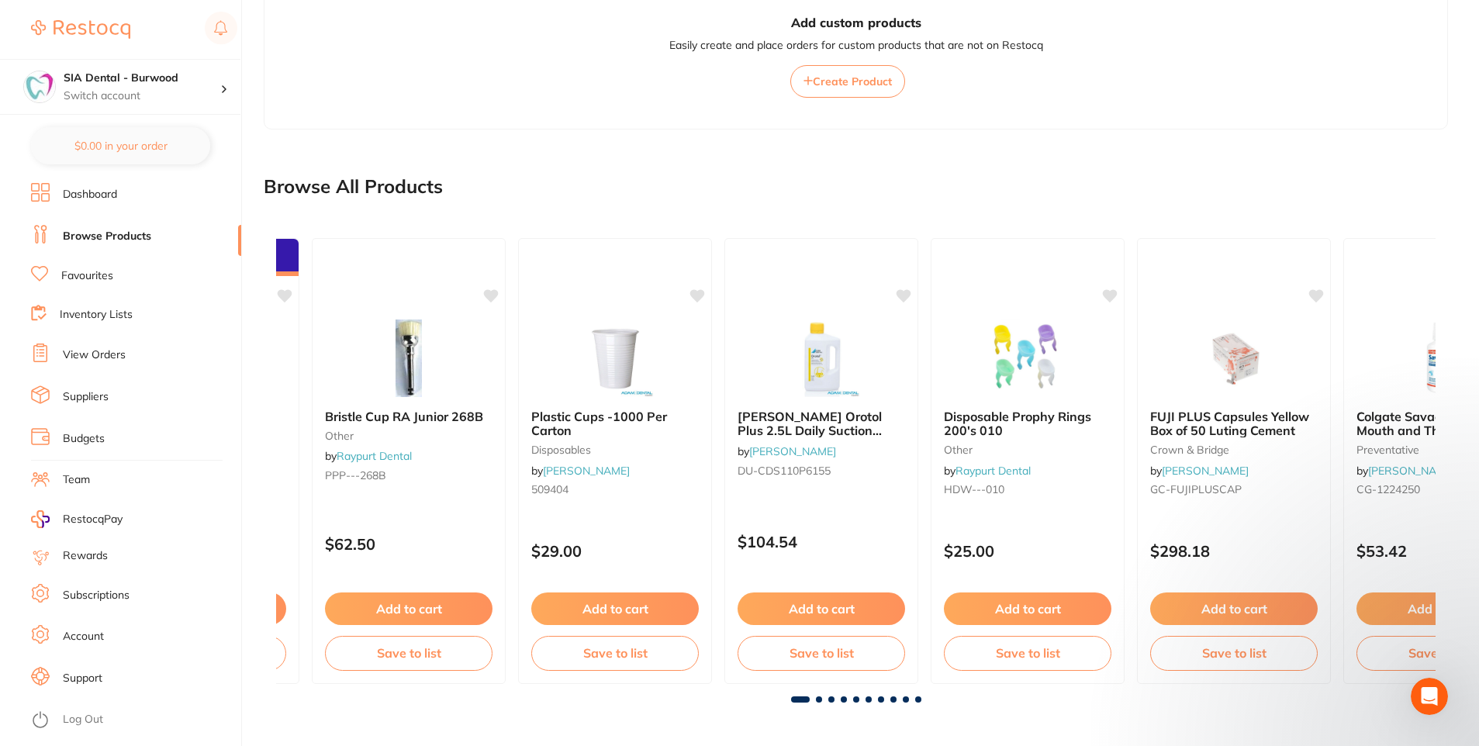
scroll to position [0, 0]
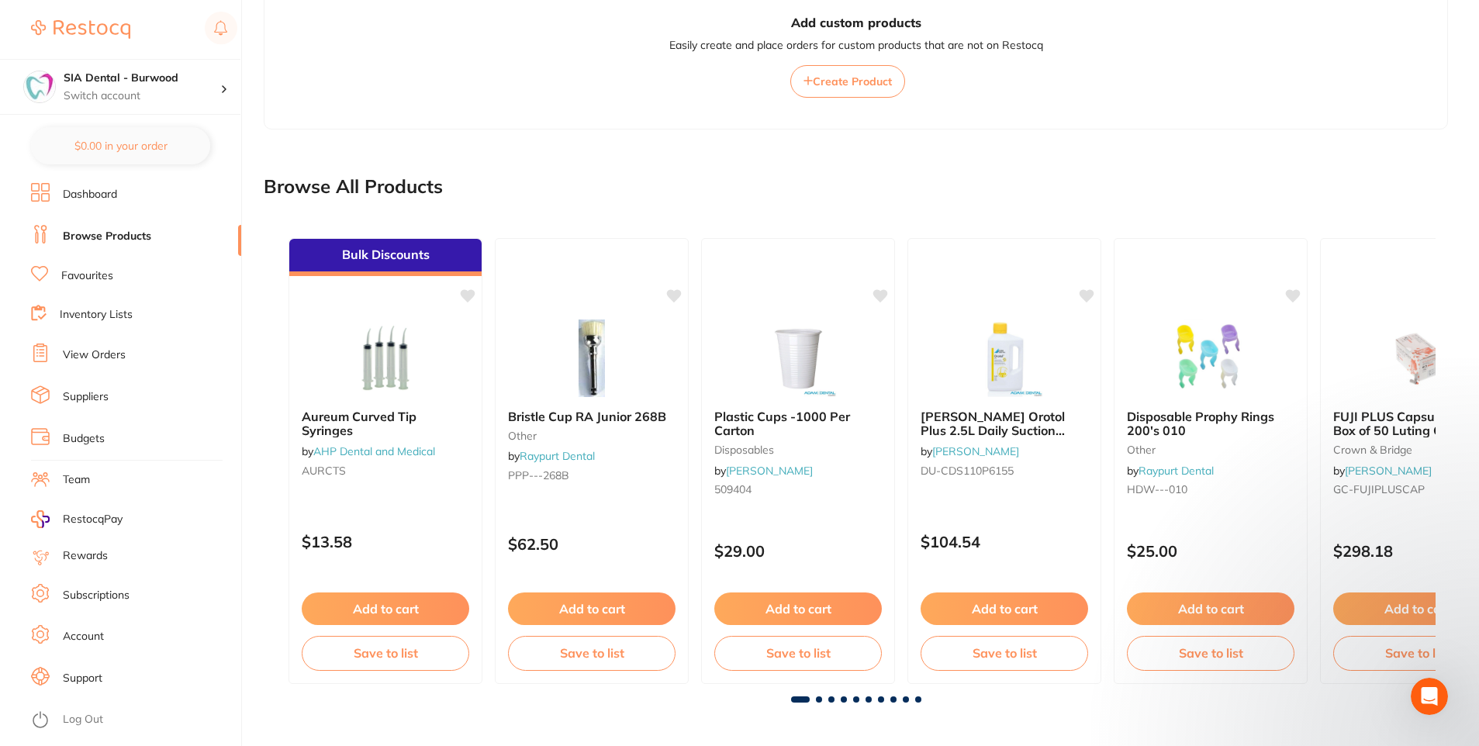
click at [822, 701] on div at bounding box center [855, 699] width 1159 height 6
click at [819, 702] on span at bounding box center [819, 699] width 6 height 6
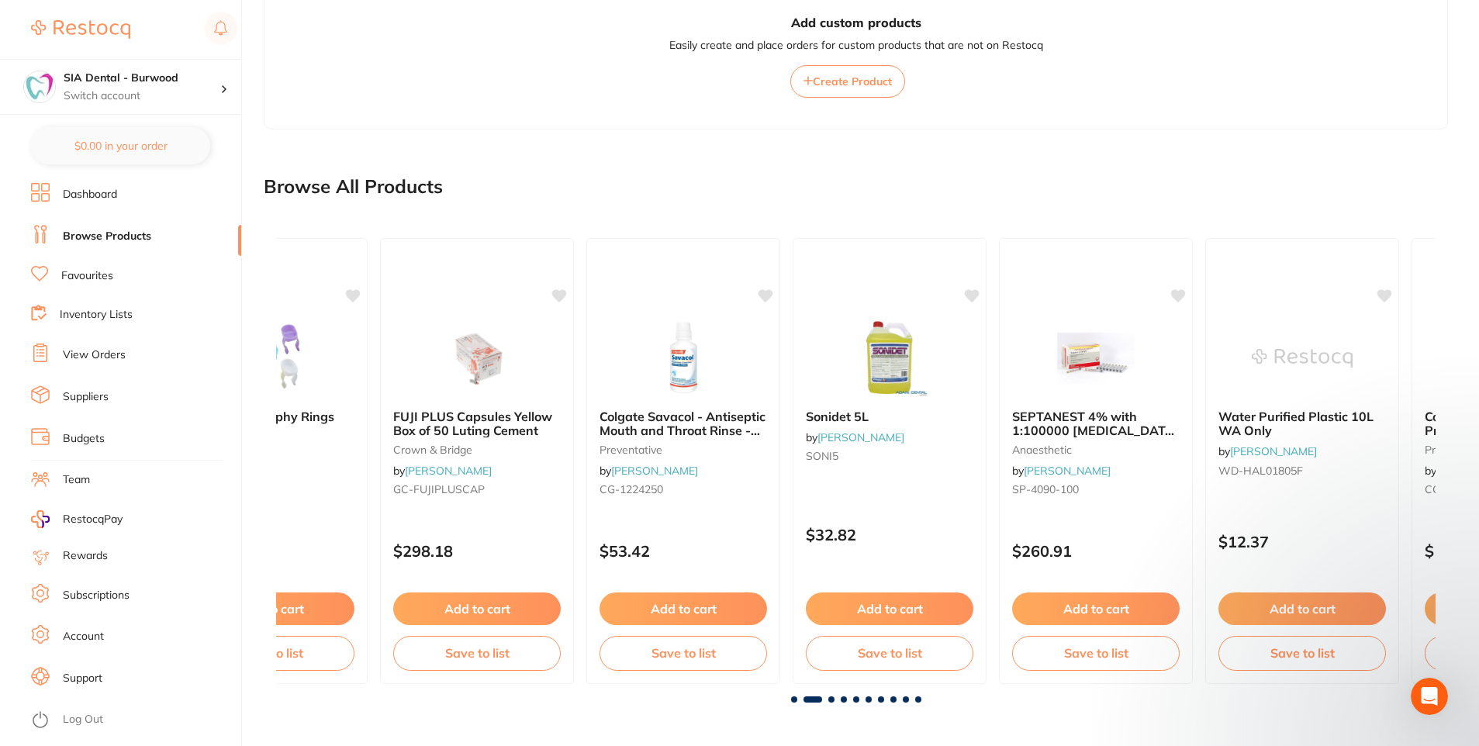
scroll to position [0, 1159]
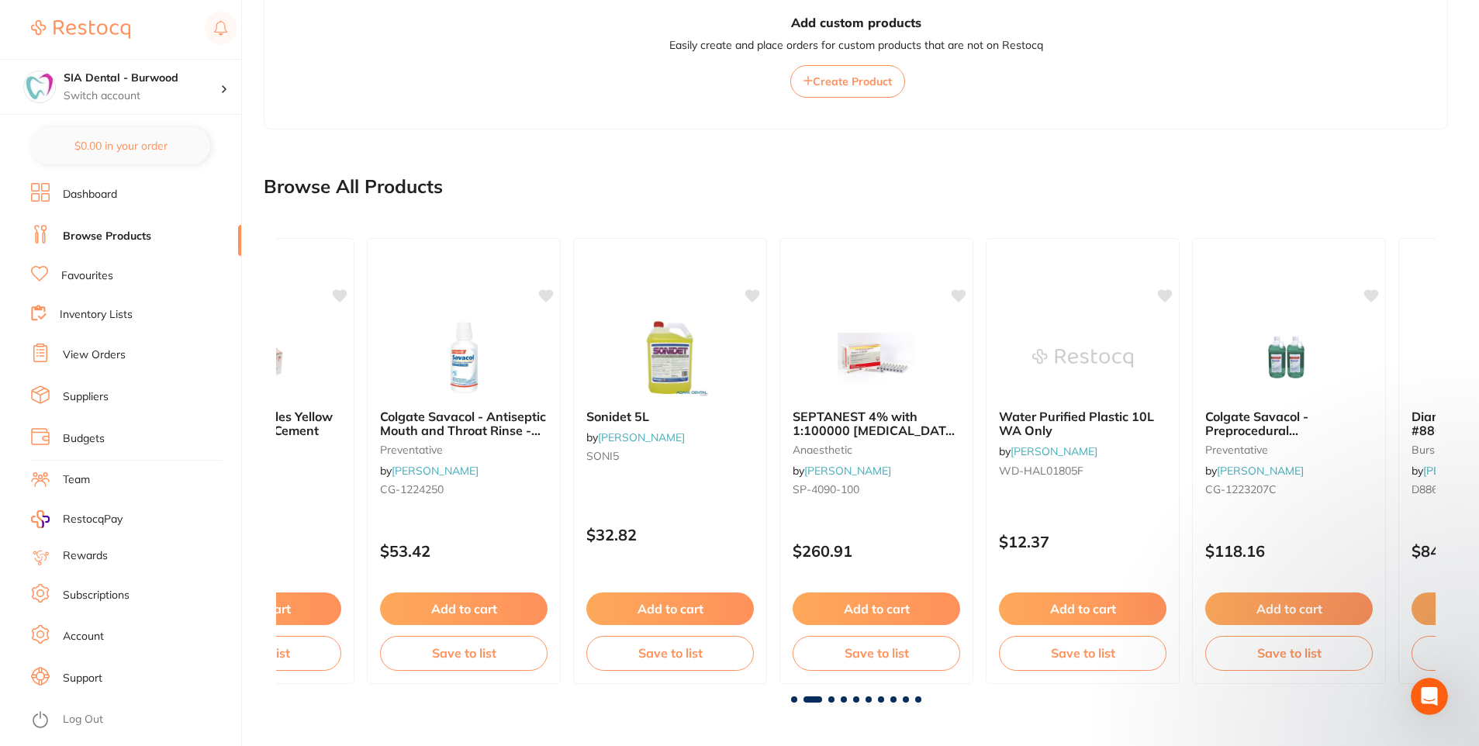
click at [841, 699] on span at bounding box center [844, 699] width 6 height 6
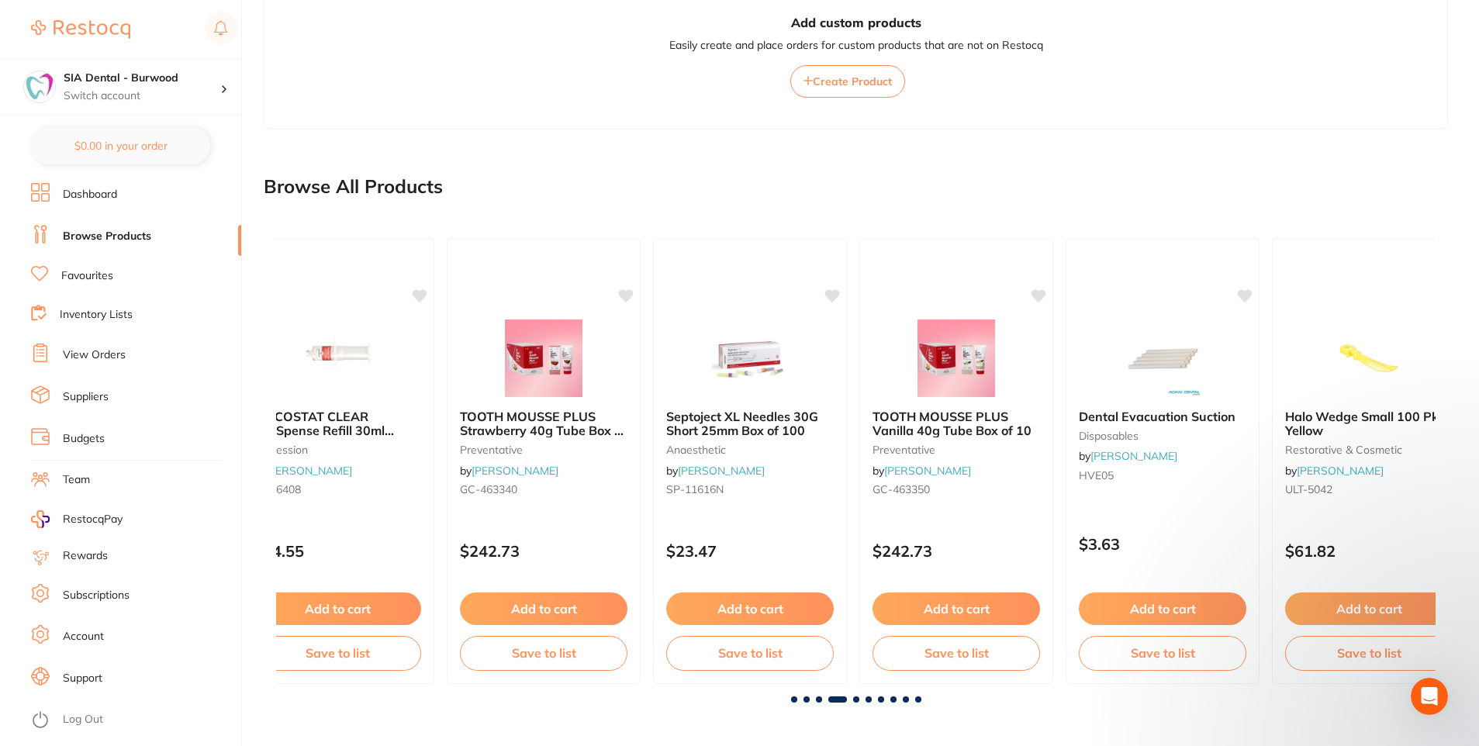
scroll to position [0, 3478]
